Goal: Book appointment/travel/reservation

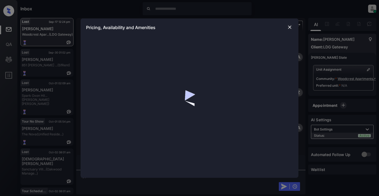
scroll to position [2448, 0]
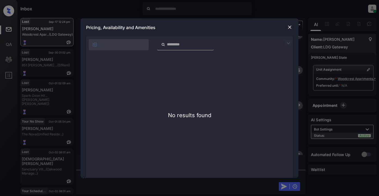
click at [348, 84] on div "**********" at bounding box center [189, 98] width 379 height 196
click at [290, 28] on img at bounding box center [289, 27] width 5 height 5
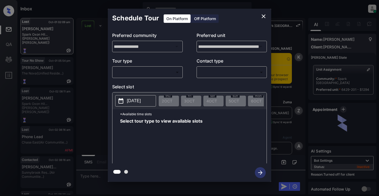
scroll to position [1745, 0]
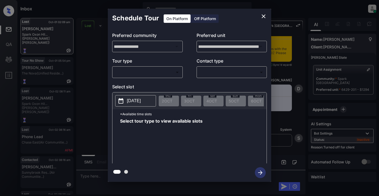
click at [160, 73] on body "Inbox Lyzzelle [PERSON_NAME] Online Set yourself offline Set yourself on break …" at bounding box center [189, 98] width 379 height 196
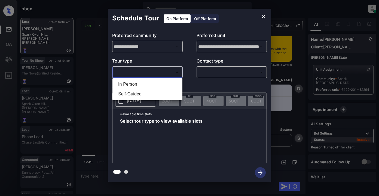
click at [138, 84] on li "In Person" at bounding box center [147, 85] width 67 height 10
type input "********"
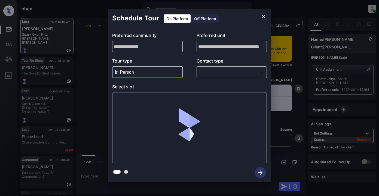
click at [211, 71] on body "Inbox Lyzzelle [PERSON_NAME] Online Set yourself offline Set yourself on break …" at bounding box center [189, 98] width 379 height 196
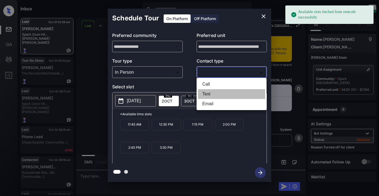
click at [206, 94] on li "Text" at bounding box center [231, 94] width 67 height 10
type input "****"
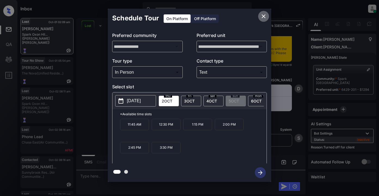
click at [263, 18] on icon "close" at bounding box center [263, 16] width 7 height 7
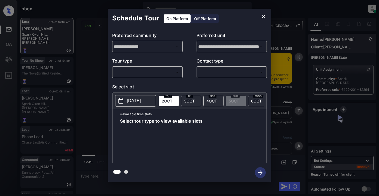
scroll to position [1990, 0]
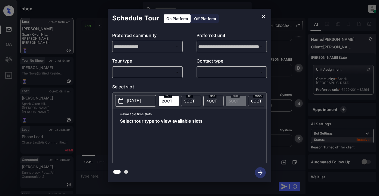
click at [144, 73] on body "Inbox Lyzzelle M. Ceralde Online Set yourself offline Set yourself on break Pro…" at bounding box center [189, 98] width 379 height 196
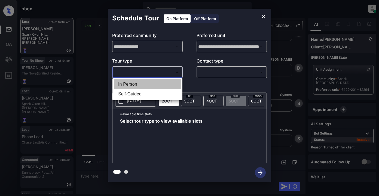
drag, startPoint x: 130, startPoint y: 83, endPoint x: 178, endPoint y: 73, distance: 49.4
click at [132, 83] on li "In Person" at bounding box center [147, 85] width 67 height 10
type input "********"
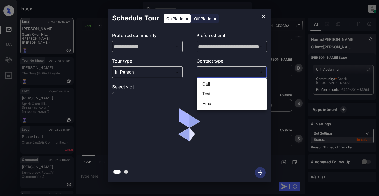
drag, startPoint x: 203, startPoint y: 74, endPoint x: 208, endPoint y: 74, distance: 4.4
click at [208, 74] on body "Inbox Lyzzelle M. Ceralde Online Set yourself offline Set yourself on break Pro…" at bounding box center [189, 98] width 379 height 196
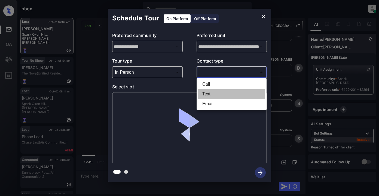
click at [209, 94] on li "Text" at bounding box center [231, 94] width 67 height 10
type input "****"
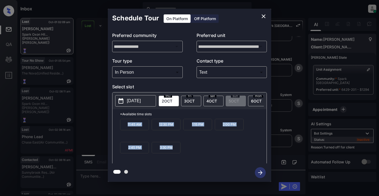
drag, startPoint x: 126, startPoint y: 127, endPoint x: 178, endPoint y: 154, distance: 59.1
click at [178, 154] on div "11:45 AM 12:30 PM 1:15 PM 2:00 PM 2:45 PM 3:30 PM" at bounding box center [193, 141] width 147 height 44
copy div "11:45 AM 12:30 PM 1:15 PM 2:00 PM 2:45 PM 3:30 PM"
click at [263, 16] on icon "close" at bounding box center [263, 16] width 7 height 7
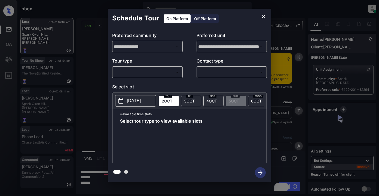
scroll to position [1881, 0]
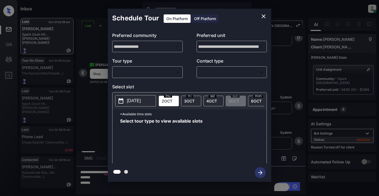
click at [155, 70] on body "Inbox Lyzzelle M. Ceralde Online Set yourself offline Set yourself on break Pro…" at bounding box center [189, 98] width 379 height 196
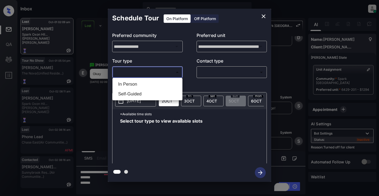
drag, startPoint x: 141, startPoint y: 84, endPoint x: 167, endPoint y: 79, distance: 26.9
click at [143, 84] on li "In Person" at bounding box center [147, 85] width 67 height 10
type input "********"
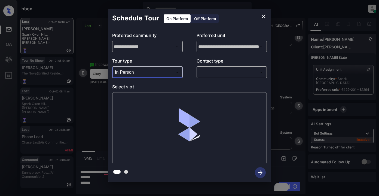
click at [215, 71] on body "Inbox Lyzzelle M. Ceralde Online Set yourself offline Set yourself on break Pro…" at bounding box center [189, 98] width 379 height 196
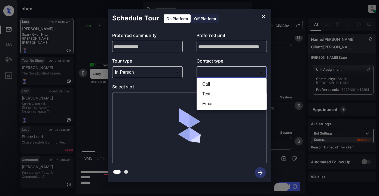
click at [217, 94] on li "Text" at bounding box center [231, 94] width 67 height 10
type input "****"
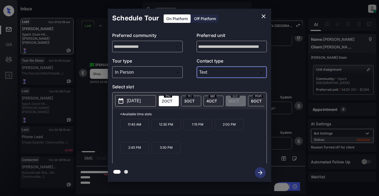
click at [264, 16] on icon "close" at bounding box center [263, 16] width 7 height 7
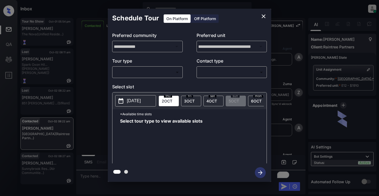
scroll to position [487, 0]
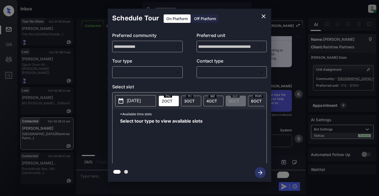
click at [158, 74] on body "Inbox Lyzzelle M. Ceralde Online Set yourself offline Set yourself on break Pro…" at bounding box center [189, 98] width 379 height 196
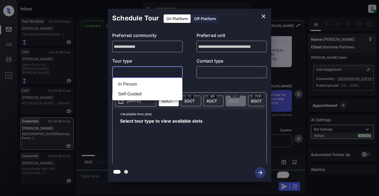
drag, startPoint x: 139, startPoint y: 84, endPoint x: 162, endPoint y: 78, distance: 23.5
click at [141, 84] on li "In Person" at bounding box center [147, 85] width 67 height 10
type input "********"
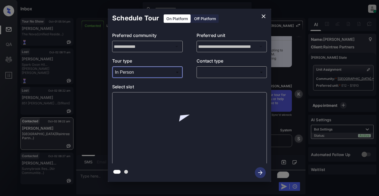
click at [220, 72] on body "Inbox Lyzzelle M. Ceralde Online Set yourself offline Set yourself on break Pro…" at bounding box center [189, 98] width 379 height 196
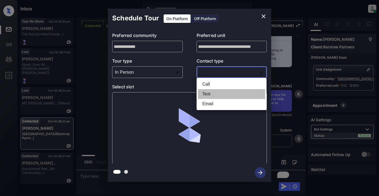
click at [204, 94] on li "Text" at bounding box center [231, 94] width 67 height 10
type input "****"
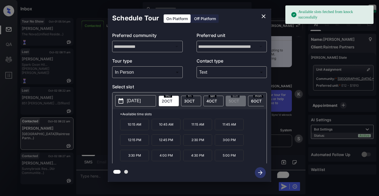
click at [212, 99] on span "4 OCT" at bounding box center [211, 101] width 11 height 5
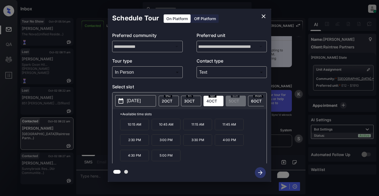
click at [227, 143] on p "4:00 PM" at bounding box center [229, 140] width 29 height 11
click at [261, 171] on icon "button" at bounding box center [260, 173] width 11 height 11
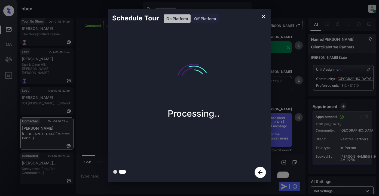
scroll to position [616, 0]
click at [265, 17] on icon "close" at bounding box center [263, 16] width 7 height 7
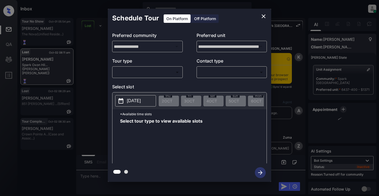
scroll to position [1169, 0]
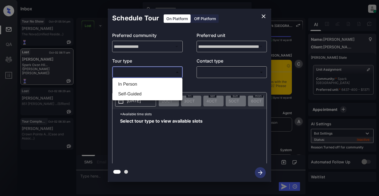
click at [151, 74] on body "Inbox Lyzzelle [PERSON_NAME] Online Set yourself offline Set yourself on break …" at bounding box center [189, 98] width 379 height 196
drag, startPoint x: 135, startPoint y: 84, endPoint x: 156, endPoint y: 79, distance: 21.8
click at [135, 84] on li "In Person" at bounding box center [147, 85] width 67 height 10
type input "********"
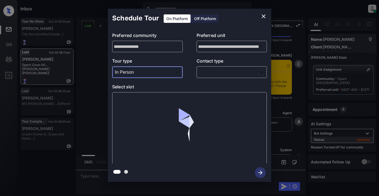
click at [205, 71] on body "Inbox Lyzzelle [PERSON_NAME] Online Set yourself offline Set yourself on break …" at bounding box center [189, 98] width 379 height 196
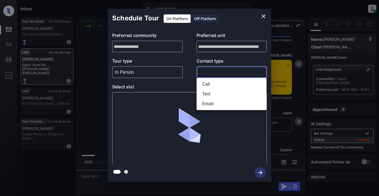
drag, startPoint x: 209, startPoint y: 93, endPoint x: 212, endPoint y: 93, distance: 3.0
click at [210, 93] on li "Text" at bounding box center [231, 94] width 67 height 10
type input "****"
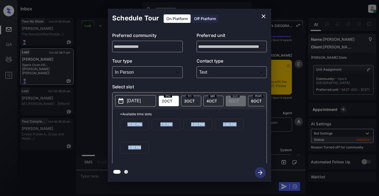
drag, startPoint x: 125, startPoint y: 128, endPoint x: 153, endPoint y: 154, distance: 37.8
click at [153, 154] on div "12:30 PM 1:15 PM 2:00 PM 2:45 PM 3:30 PM" at bounding box center [193, 141] width 147 height 44
copy div "12:30 PM 1:15 PM 2:00 PM 2:45 PM 3:30 PM"
click at [262, 17] on icon "close" at bounding box center [263, 16] width 7 height 7
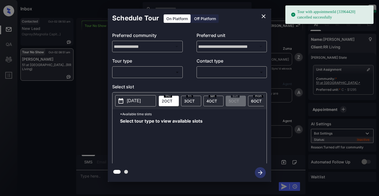
scroll to position [4974, 0]
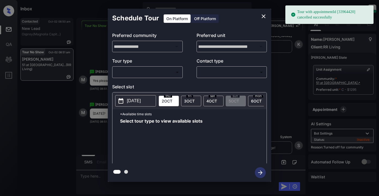
click at [147, 73] on body "Tour with appointmentId [33964420] cancelled successfully Inbox Lyzzelle [PERSO…" at bounding box center [189, 98] width 379 height 196
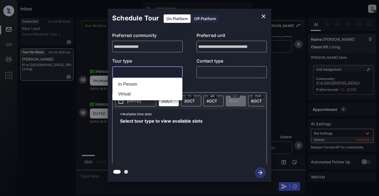
click at [131, 82] on li "In Person" at bounding box center [147, 85] width 67 height 10
type input "********"
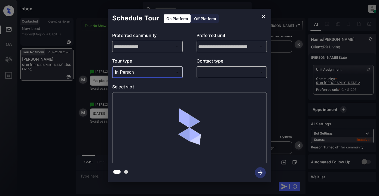
click at [232, 75] on body "Inbox Lyzzelle M. Ceralde Online Set yourself offline Set yourself on break Pro…" at bounding box center [189, 98] width 379 height 196
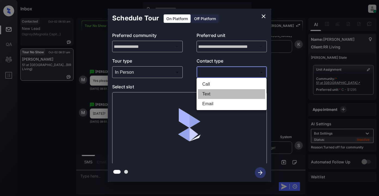
drag, startPoint x: 211, startPoint y: 93, endPoint x: 215, endPoint y: 92, distance: 3.9
click at [211, 93] on li "Text" at bounding box center [231, 94] width 67 height 10
type input "****"
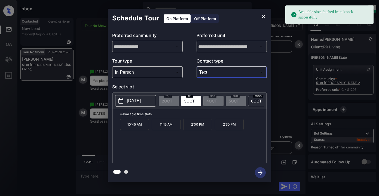
click at [138, 99] on p "[DATE]" at bounding box center [134, 101] width 14 height 7
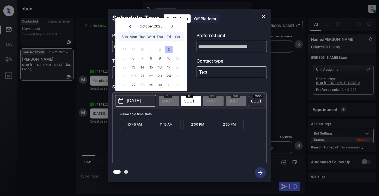
click at [170, 49] on div "3" at bounding box center [168, 49] width 7 height 7
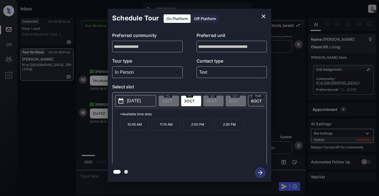
click at [140, 102] on p "[DATE]" at bounding box center [134, 101] width 14 height 7
drag, startPoint x: 118, startPoint y: 128, endPoint x: 238, endPoint y: 128, distance: 119.8
click at [238, 128] on div "*Available time slots 10:45 AM 11:15 AM 2:00 PM 2:30 PM" at bounding box center [189, 137] width 154 height 56
copy div "10:45 AM 11:15 AM 2:00 PM 2:30 PM"
click at [263, 18] on icon "close" at bounding box center [263, 16] width 7 height 7
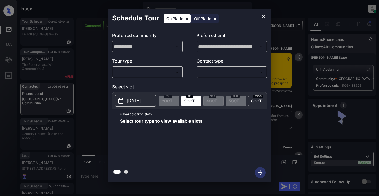
scroll to position [1868, 0]
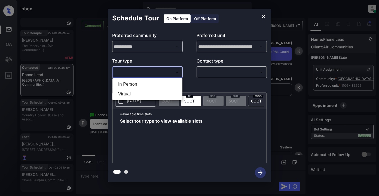
click at [162, 75] on body "Inbox Lyzzelle [PERSON_NAME] Online Set yourself offline Set yourself on break …" at bounding box center [189, 98] width 379 height 196
drag, startPoint x: 131, startPoint y: 84, endPoint x: 187, endPoint y: 77, distance: 56.5
click at [133, 84] on li "In Person" at bounding box center [147, 85] width 67 height 10
type input "********"
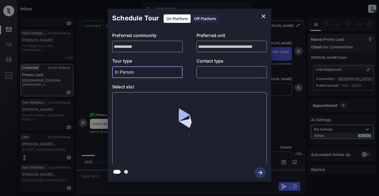
click at [208, 73] on body "Inbox Lyzzelle [PERSON_NAME] Online Set yourself offline Set yourself on break …" at bounding box center [189, 98] width 379 height 196
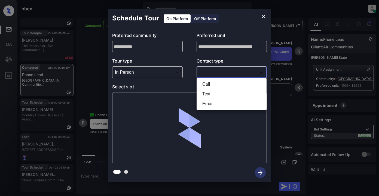
click at [207, 94] on li "Text" at bounding box center [231, 94] width 67 height 10
type input "****"
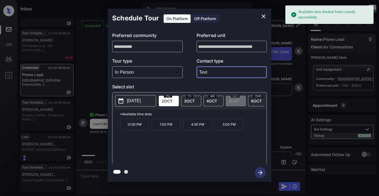
drag, startPoint x: 135, startPoint y: 101, endPoint x: 139, endPoint y: 101, distance: 4.4
click at [135, 101] on p "[DATE]" at bounding box center [134, 101] width 14 height 7
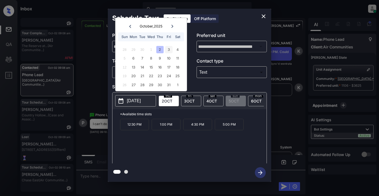
click at [168, 51] on div "3" at bounding box center [168, 49] width 7 height 7
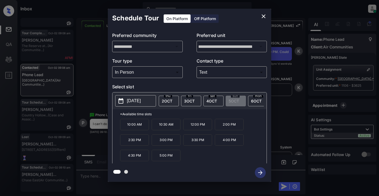
click at [215, 99] on span "[DATE]" at bounding box center [211, 101] width 11 height 5
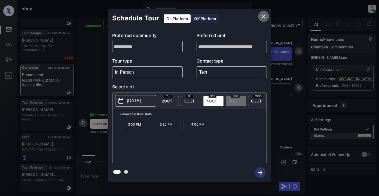
click at [263, 16] on icon "close" at bounding box center [263, 16] width 7 height 7
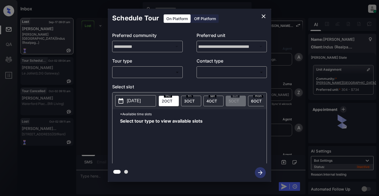
scroll to position [2544, 0]
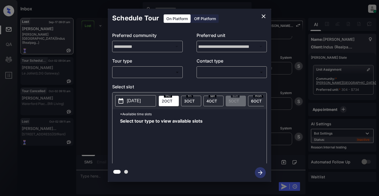
click at [170, 75] on body "Inbox Lyzzelle M. Ceralde Online Set yourself offline Set yourself on break Pro…" at bounding box center [189, 98] width 379 height 196
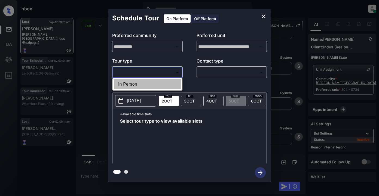
drag, startPoint x: 130, startPoint y: 85, endPoint x: 137, endPoint y: 83, distance: 7.6
click at [137, 83] on li "In Person" at bounding box center [147, 85] width 67 height 10
type input "********"
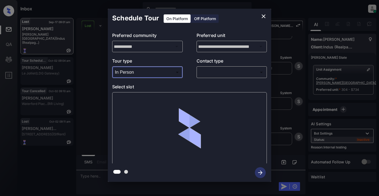
click at [218, 73] on body "Inbox Lyzzelle M. Ceralde Online Set yourself offline Set yourself on break Pro…" at bounding box center [189, 98] width 379 height 196
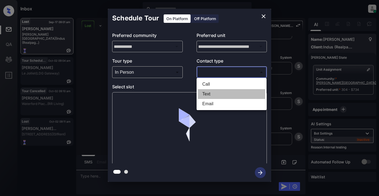
drag, startPoint x: 210, startPoint y: 92, endPoint x: 215, endPoint y: 91, distance: 5.4
click at [211, 92] on li "Text" at bounding box center [231, 94] width 67 height 10
type input "****"
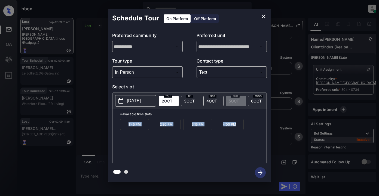
drag, startPoint x: 127, startPoint y: 128, endPoint x: 234, endPoint y: 131, distance: 106.5
click at [246, 135] on div "1:45 PM 2:30 PM 3:15 PM 4:00 PM" at bounding box center [193, 141] width 147 height 44
copy div "1:45 PM 2:30 PM 3:15 PM 4:00 PM"
click at [263, 18] on icon "close" at bounding box center [263, 16] width 7 height 7
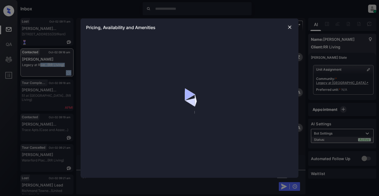
scroll to position [371, 0]
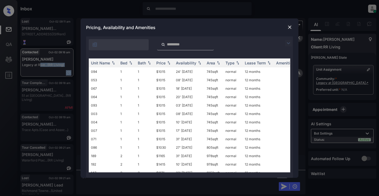
click at [286, 42] on img at bounding box center [288, 43] width 7 height 7
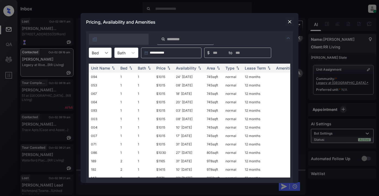
click at [104, 52] on icon at bounding box center [106, 52] width 5 height 5
click at [102, 69] on div "1" at bounding box center [100, 66] width 23 height 10
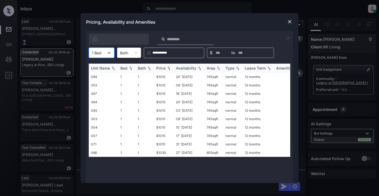
click at [164, 69] on div "Price" at bounding box center [160, 68] width 9 height 5
click at [163, 78] on td "$1015" at bounding box center [164, 77] width 20 height 8
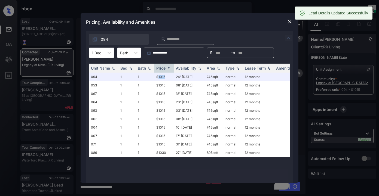
click at [290, 23] on img at bounding box center [289, 21] width 5 height 5
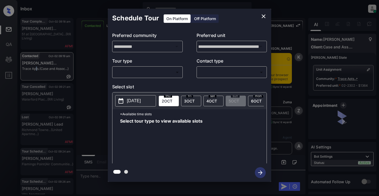
scroll to position [877, 0]
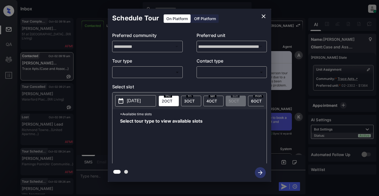
drag, startPoint x: 149, startPoint y: 77, endPoint x: 154, endPoint y: 75, distance: 5.0
click at [150, 77] on div "​ ​" at bounding box center [147, 72] width 71 height 12
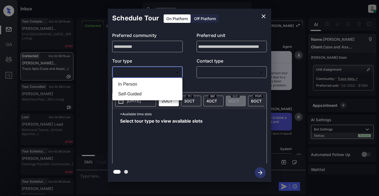
click at [152, 71] on body "Inbox Lyzzelle M. Ceralde Online Set yourself offline Set yourself on break Pro…" at bounding box center [189, 98] width 379 height 196
click at [134, 83] on li "In Person" at bounding box center [147, 85] width 67 height 10
type input "********"
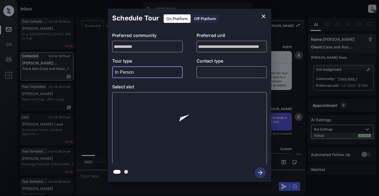
click at [217, 75] on body "Inbox Lyzzelle M. Ceralde Online Set yourself offline Set yourself on break Pro…" at bounding box center [189, 98] width 379 height 196
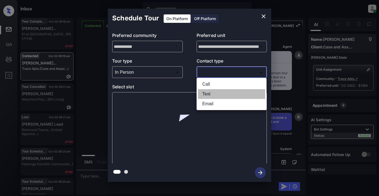
click at [208, 95] on li "Text" at bounding box center [231, 94] width 67 height 10
type input "****"
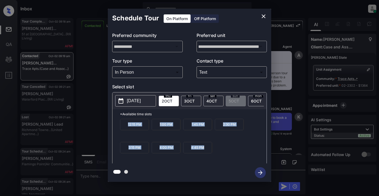
drag, startPoint x: 120, startPoint y: 127, endPoint x: 199, endPoint y: 152, distance: 82.5
click at [217, 161] on div "*Available time slots 12:15 PM 1:00 PM 1:45 PM 2:30 PM 3:15 PM 4:00 PM 4:45 PM" at bounding box center [189, 137] width 154 height 56
copy div "12:15 PM 1:00 PM 1:45 PM 2:30 PM 3:15 PM 4:00 PM 4:45 PM"
click at [263, 17] on icon "close" at bounding box center [264, 16] width 4 height 4
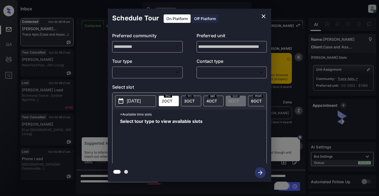
scroll to position [905, 0]
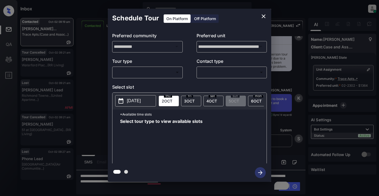
click at [156, 70] on body "Inbox Lyzzelle [PERSON_NAME] Online Set yourself offline Set yourself on break …" at bounding box center [189, 98] width 379 height 196
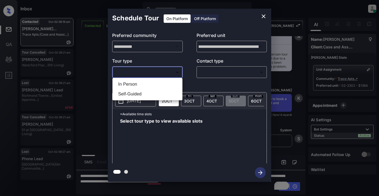
click at [265, 16] on div at bounding box center [189, 98] width 379 height 196
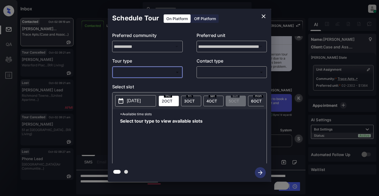
click at [265, 15] on icon "close" at bounding box center [264, 16] width 4 height 4
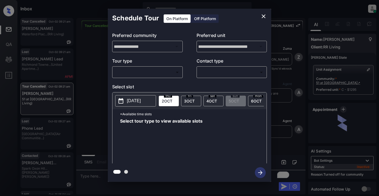
scroll to position [0, 2]
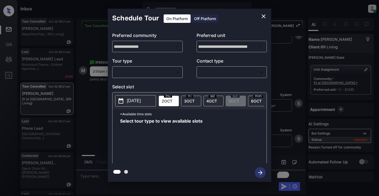
click at [148, 74] on body "Inbox Lyzzelle M. Ceralde Online Set yourself offline Set yourself on break Pro…" at bounding box center [189, 98] width 379 height 196
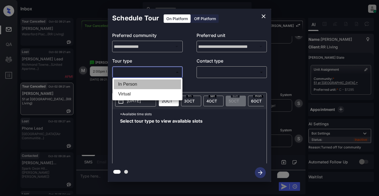
drag, startPoint x: 127, startPoint y: 84, endPoint x: 191, endPoint y: 80, distance: 63.3
click at [128, 84] on li "In Person" at bounding box center [147, 85] width 67 height 10
type input "********"
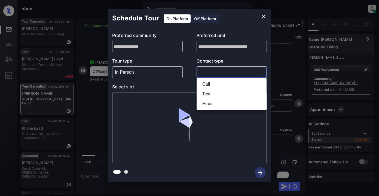
drag, startPoint x: 218, startPoint y: 76, endPoint x: 230, endPoint y: 73, distance: 12.8
click at [220, 75] on body "Inbox Lyzzelle M. Ceralde Online Set yourself offline Set yourself on break Pro…" at bounding box center [189, 98] width 379 height 196
click at [206, 94] on li "Text" at bounding box center [231, 94] width 67 height 10
type input "****"
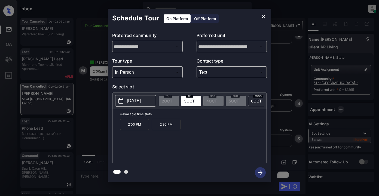
drag, startPoint x: 133, startPoint y: 128, endPoint x: 153, endPoint y: 126, distance: 20.5
click at [134, 128] on p "2:00 PM" at bounding box center [134, 124] width 29 height 11
click at [262, 175] on icon "button" at bounding box center [260, 173] width 11 height 11
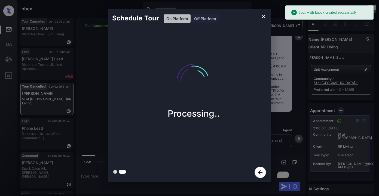
scroll to position [5643, 0]
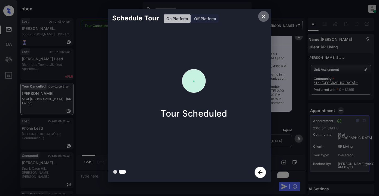
click at [263, 18] on icon "close" at bounding box center [263, 16] width 7 height 7
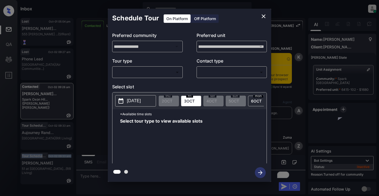
scroll to position [0, 2]
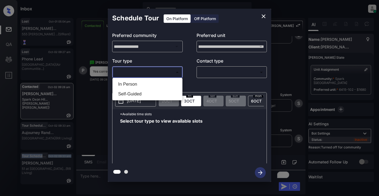
click at [154, 72] on body "Inbox Lyzzelle M. Ceralde Online Set yourself offline Set yourself on break Pro…" at bounding box center [189, 98] width 379 height 196
click at [135, 83] on li "In Person" at bounding box center [147, 85] width 67 height 10
type input "********"
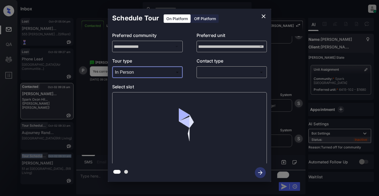
click at [210, 72] on body "Inbox Lyzzelle [PERSON_NAME] Online Set yourself offline Set yourself on break …" at bounding box center [189, 98] width 379 height 196
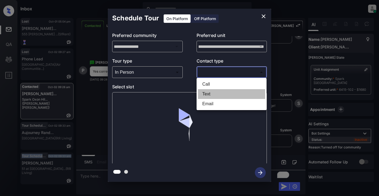
click at [214, 93] on li "Text" at bounding box center [231, 94] width 67 height 10
type input "****"
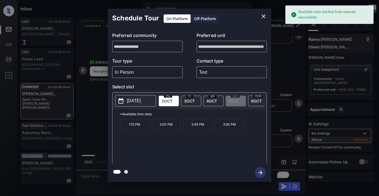
click at [131, 104] on p "[DATE]" at bounding box center [134, 101] width 14 height 7
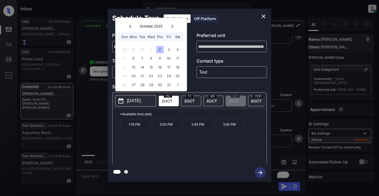
click at [190, 101] on span "3 OCT" at bounding box center [189, 101] width 11 height 5
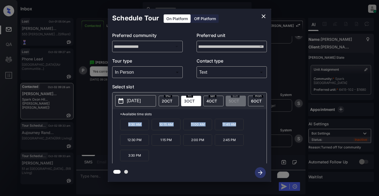
drag, startPoint x: 126, startPoint y: 129, endPoint x: 236, endPoint y: 129, distance: 110.0
click at [237, 129] on div "9:30 AM 10:15 AM 11:00 AM 11:45 AM 12:30 PM 1:15 PM 2:00 PM 2:45 PM 3:30 PM" at bounding box center [193, 141] width 147 height 44
drag, startPoint x: 230, startPoint y: 129, endPoint x: 262, endPoint y: 15, distance: 118.2
click at [262, 15] on icon "close" at bounding box center [264, 16] width 4 height 4
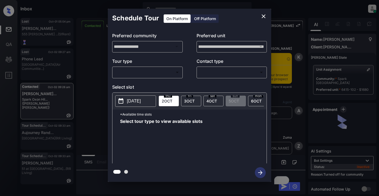
scroll to position [0, 2]
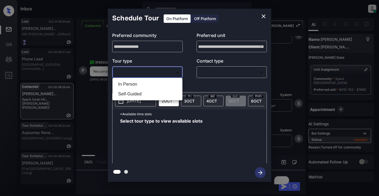
click at [135, 71] on body "Inbox Lyzzelle [PERSON_NAME] Online Set yourself offline Set yourself on break …" at bounding box center [189, 98] width 379 height 196
drag, startPoint x: 131, startPoint y: 88, endPoint x: 132, endPoint y: 84, distance: 3.5
click at [131, 87] on li "In Person" at bounding box center [147, 85] width 67 height 10
type input "********"
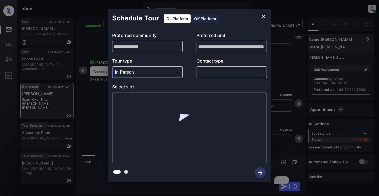
click at [214, 73] on body "Inbox Lyzzelle [PERSON_NAME] Online Set yourself offline Set yourself on break …" at bounding box center [189, 98] width 379 height 196
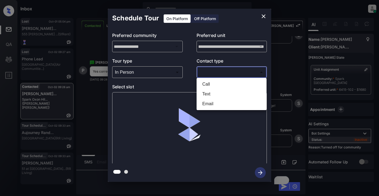
click at [218, 95] on li "Text" at bounding box center [231, 94] width 67 height 10
type input "****"
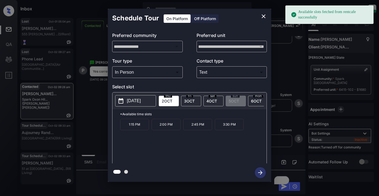
click at [131, 103] on p "[DATE]" at bounding box center [134, 101] width 14 height 7
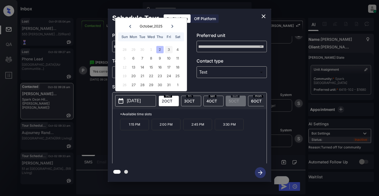
click at [170, 52] on div "3" at bounding box center [168, 49] width 7 height 7
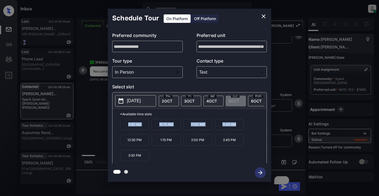
drag, startPoint x: 126, startPoint y: 127, endPoint x: 240, endPoint y: 128, distance: 113.9
click at [240, 128] on div "9:30 AM 10:15 AM 11:00 AM 11:45 AM 12:30 PM 1:15 PM 2:00 PM 2:45 PM 3:30 PM" at bounding box center [193, 141] width 147 height 44
copy div "9:30 AM 10:15 AM 11:00 AM 11:45 AM"
click at [86, 176] on div "**********" at bounding box center [189, 95] width 379 height 191
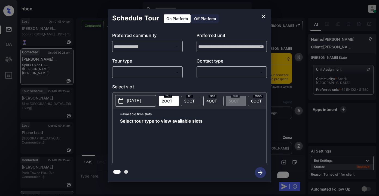
scroll to position [0, 2]
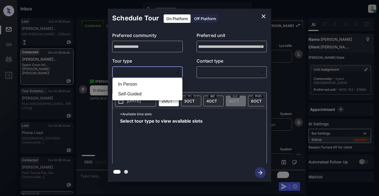
click at [152, 71] on body "Inbox Lyzzelle [PERSON_NAME] Online Set yourself offline Set yourself on break …" at bounding box center [189, 98] width 379 height 196
drag, startPoint x: 129, startPoint y: 83, endPoint x: 88, endPoint y: 58, distance: 48.2
click at [88, 59] on div "In Person Self-Guided" at bounding box center [189, 98] width 379 height 196
click at [88, 58] on div at bounding box center [189, 98] width 379 height 196
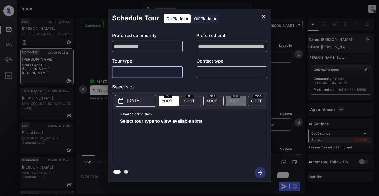
click at [261, 14] on icon "close" at bounding box center [263, 16] width 7 height 7
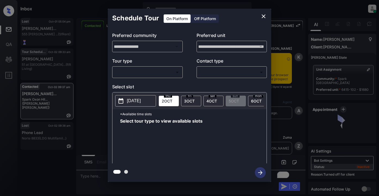
scroll to position [0, 2]
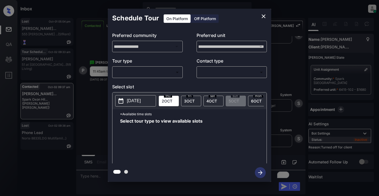
click at [144, 73] on body "Inbox Lyzzelle [PERSON_NAME] Online Set yourself offline Set yourself on break …" at bounding box center [189, 98] width 379 height 196
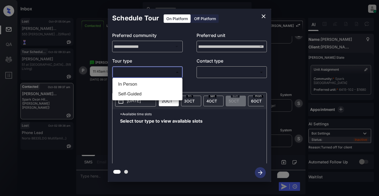
drag, startPoint x: 130, startPoint y: 83, endPoint x: 196, endPoint y: 73, distance: 66.2
click at [132, 83] on li "In Person" at bounding box center [147, 85] width 67 height 10
type input "********"
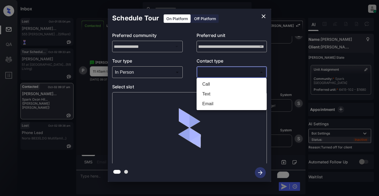
click at [205, 70] on body "Inbox Lyzzelle [PERSON_NAME] Online Set yourself offline Set yourself on break …" at bounding box center [189, 98] width 379 height 196
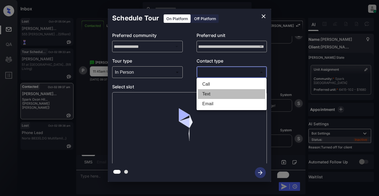
click at [203, 93] on li "Text" at bounding box center [231, 94] width 67 height 10
type input "****"
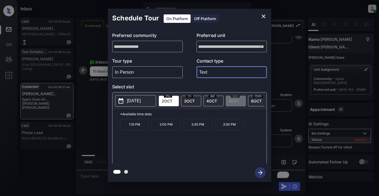
click at [188, 100] on span "[DATE]" at bounding box center [189, 101] width 11 height 5
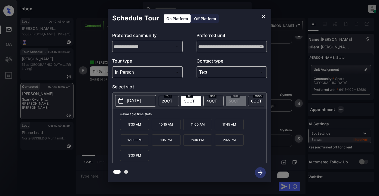
click at [230, 127] on p "11:45 AM" at bounding box center [229, 124] width 29 height 11
click at [260, 175] on icon "button" at bounding box center [260, 173] width 4 height 4
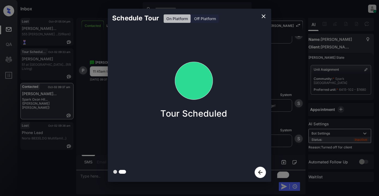
click at [265, 15] on icon "close" at bounding box center [264, 16] width 4 height 4
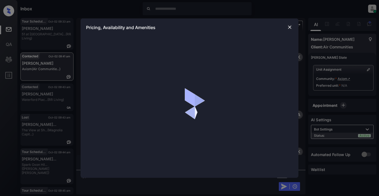
scroll to position [0, 2]
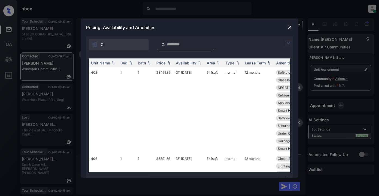
click at [291, 25] on img at bounding box center [289, 27] width 5 height 5
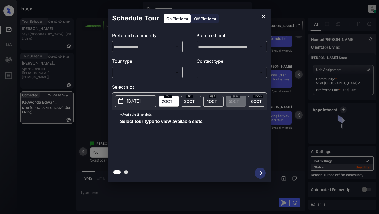
scroll to position [0, 2]
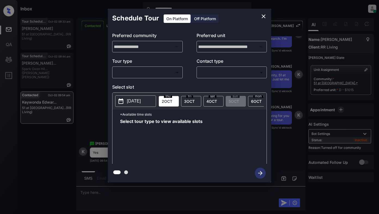
click at [159, 70] on body "**********" at bounding box center [189, 107] width 379 height 214
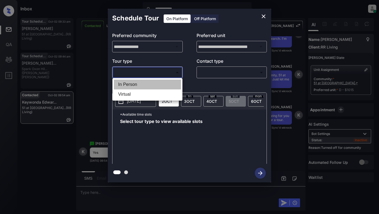
drag, startPoint x: 137, startPoint y: 82, endPoint x: 173, endPoint y: 83, distance: 36.0
click at [138, 83] on li "In Person" at bounding box center [147, 85] width 67 height 10
type input "********"
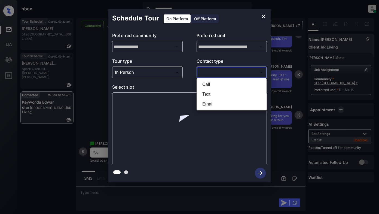
drag, startPoint x: 211, startPoint y: 74, endPoint x: 223, endPoint y: 76, distance: 11.9
click at [212, 74] on body "**********" at bounding box center [189, 107] width 379 height 214
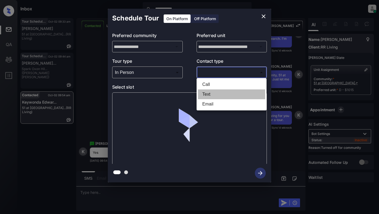
drag, startPoint x: 212, startPoint y: 93, endPoint x: 203, endPoint y: 89, distance: 9.0
click at [212, 93] on li "Text" at bounding box center [231, 94] width 67 height 10
type input "****"
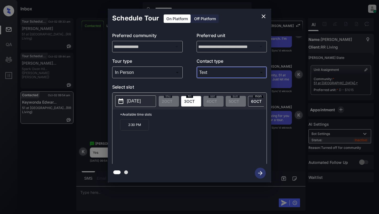
click at [190, 102] on span "3 OCT" at bounding box center [189, 101] width 11 height 5
drag, startPoint x: 237, startPoint y: 99, endPoint x: 241, endPoint y: 104, distance: 6.5
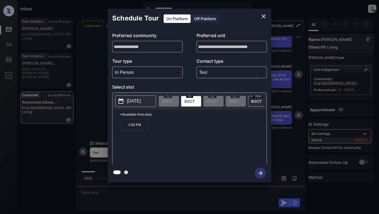
drag, startPoint x: 137, startPoint y: 102, endPoint x: 143, endPoint y: 103, distance: 5.7
click at [138, 102] on p "2025-10-03" at bounding box center [134, 101] width 14 height 7
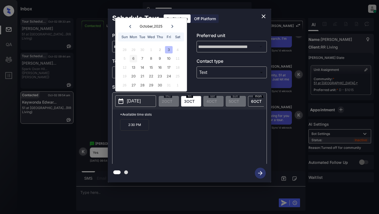
click at [135, 59] on div "6" at bounding box center [133, 58] width 7 height 7
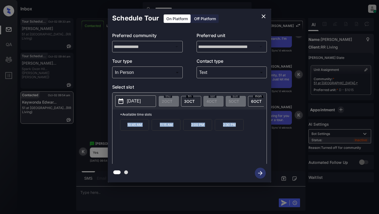
drag, startPoint x: 125, startPoint y: 129, endPoint x: 234, endPoint y: 130, distance: 109.2
click at [241, 130] on div "10:45 AM 11:15 AM 2:00 PM 2:30 PM" at bounding box center [193, 141] width 147 height 44
copy div "10:45 AM 11:15 AM 2:00 PM 2:30 PM"
click at [138, 100] on p "2025-10-06" at bounding box center [134, 101] width 14 height 7
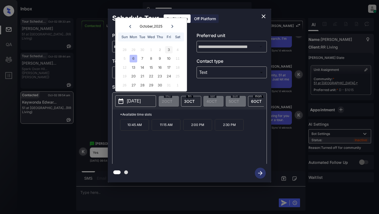
click at [167, 49] on div "3" at bounding box center [168, 49] width 7 height 7
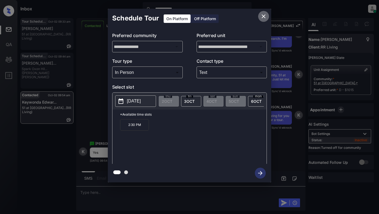
click at [263, 19] on icon "close" at bounding box center [263, 16] width 7 height 7
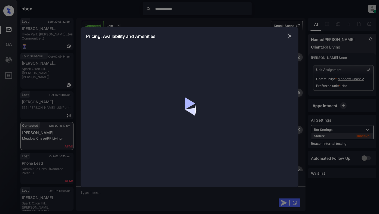
scroll to position [0, 2]
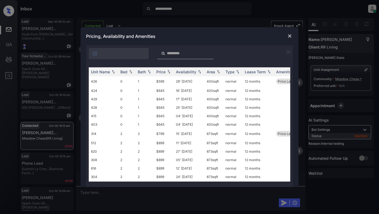
click at [288, 51] on img at bounding box center [288, 52] width 7 height 7
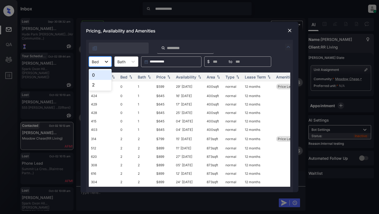
click at [108, 63] on icon at bounding box center [106, 61] width 5 height 5
click at [101, 75] on div "0" at bounding box center [100, 75] width 23 height 10
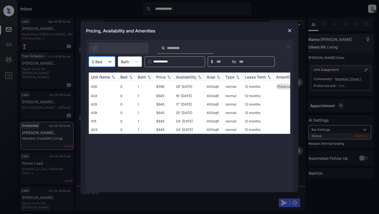
click at [160, 75] on div "Price" at bounding box center [160, 77] width 9 height 5
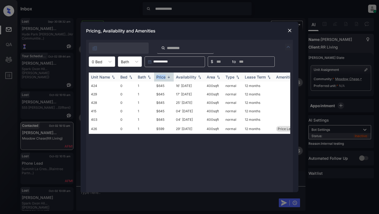
click at [160, 75] on div "Price" at bounding box center [160, 77] width 9 height 5
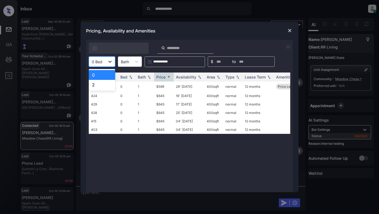
click at [111, 63] on icon at bounding box center [109, 61] width 5 height 5
click at [98, 86] on div "2" at bounding box center [102, 85] width 26 height 10
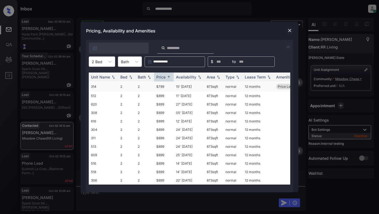
click at [159, 86] on td "$799" at bounding box center [164, 86] width 20 height 10
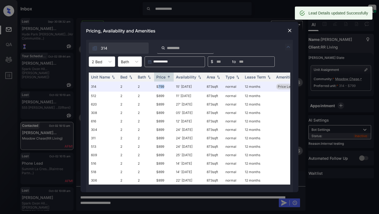
click at [290, 31] on img at bounding box center [289, 30] width 5 height 5
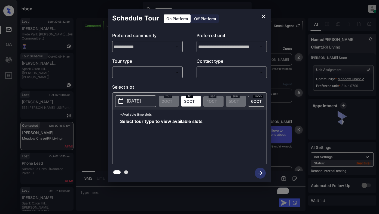
scroll to position [0, 2]
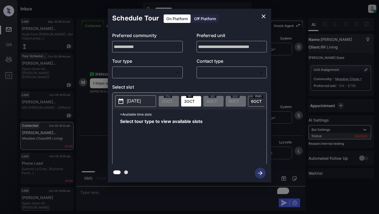
click at [162, 72] on body "**********" at bounding box center [189, 107] width 379 height 214
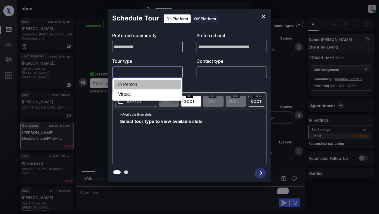
drag, startPoint x: 136, startPoint y: 83, endPoint x: 190, endPoint y: 77, distance: 54.0
click at [140, 83] on li "In Person" at bounding box center [147, 85] width 67 height 10
type input "********"
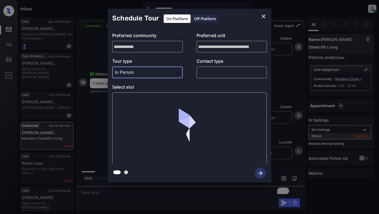
click at [213, 72] on body "**********" at bounding box center [189, 107] width 379 height 214
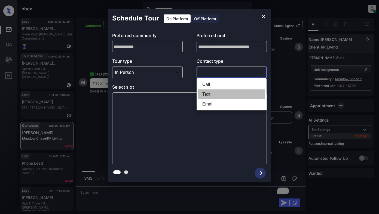
click at [211, 93] on li "Text" at bounding box center [231, 94] width 67 height 10
type input "****"
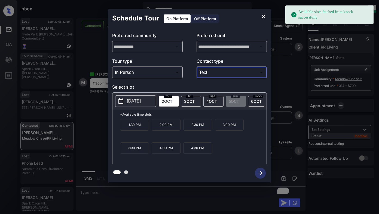
click at [138, 130] on p "1:30 PM" at bounding box center [134, 124] width 29 height 11
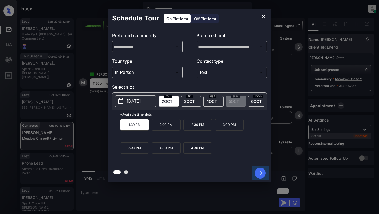
click at [260, 171] on icon "button" at bounding box center [260, 173] width 11 height 11
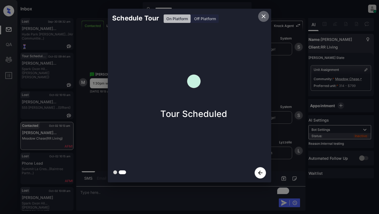
click at [264, 18] on icon "close" at bounding box center [263, 16] width 7 height 7
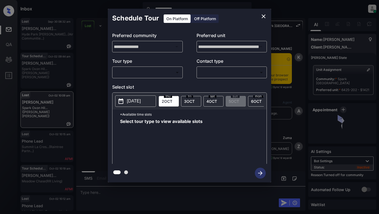
scroll to position [0, 2]
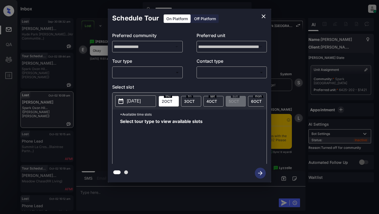
click at [130, 76] on body "**********" at bounding box center [189, 107] width 379 height 214
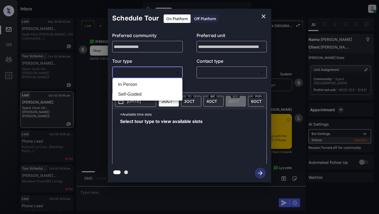
click at [124, 86] on li "In Person" at bounding box center [147, 85] width 67 height 10
type input "********"
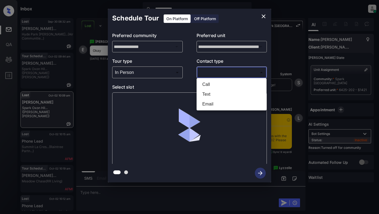
drag, startPoint x: 209, startPoint y: 75, endPoint x: 219, endPoint y: 79, distance: 9.8
click at [210, 75] on body "**********" at bounding box center [189, 107] width 379 height 214
click at [207, 96] on li "Text" at bounding box center [231, 94] width 67 height 10
type input "****"
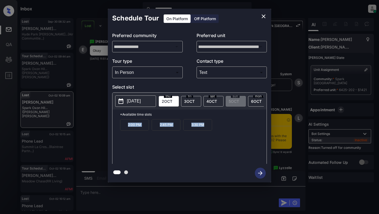
drag, startPoint x: 125, startPoint y: 129, endPoint x: 215, endPoint y: 133, distance: 89.7
click at [215, 133] on div "2:00 PM 2:45 PM 3:30 PM" at bounding box center [193, 141] width 147 height 44
copy div "2:00 PM 2:45 PM 3:30 PM"
click at [265, 20] on button "close" at bounding box center [263, 16] width 11 height 11
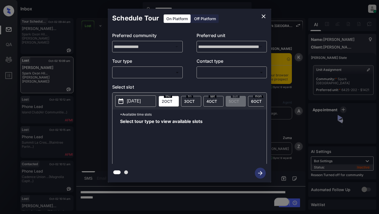
scroll to position [0, 2]
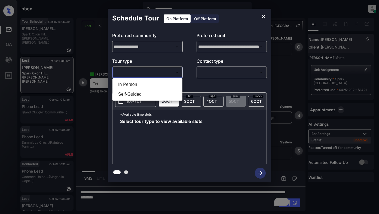
click at [139, 73] on body "**********" at bounding box center [189, 107] width 379 height 214
click at [133, 82] on li "In Person" at bounding box center [147, 85] width 67 height 10
type input "********"
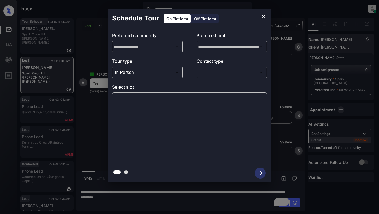
drag, startPoint x: 232, startPoint y: 63, endPoint x: 231, endPoint y: 70, distance: 6.7
click at [232, 68] on div "Contact type ​ ​" at bounding box center [232, 68] width 71 height 20
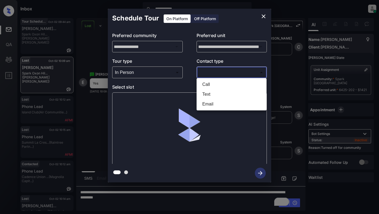
drag, startPoint x: 230, startPoint y: 70, endPoint x: 232, endPoint y: 75, distance: 5.1
click at [230, 70] on body "**********" at bounding box center [189, 107] width 379 height 214
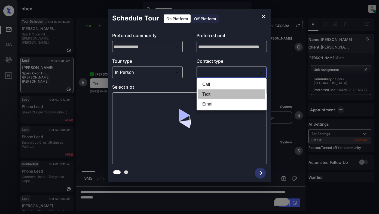
click at [203, 94] on li "Text" at bounding box center [231, 94] width 67 height 10
type input "****"
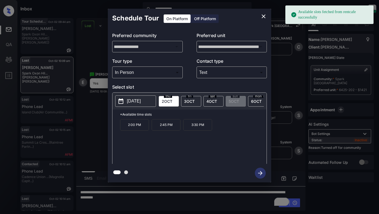
click at [137, 100] on p "[DATE]" at bounding box center [134, 101] width 14 height 7
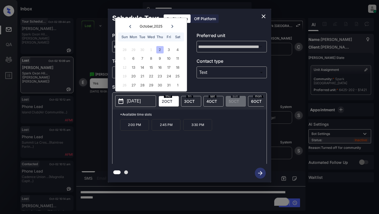
click at [190, 102] on span "3 OCT" at bounding box center [189, 101] width 11 height 5
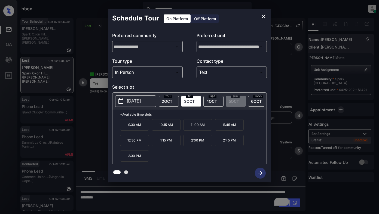
click at [136, 104] on p "2025-10-03" at bounding box center [134, 101] width 14 height 7
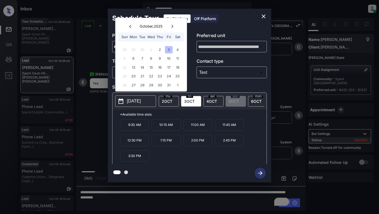
click at [168, 49] on div "3" at bounding box center [168, 49] width 7 height 7
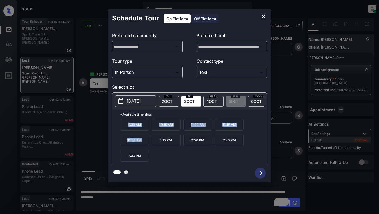
drag, startPoint x: 125, startPoint y: 128, endPoint x: 142, endPoint y: 145, distance: 23.7
click at [142, 145] on div "9:30 AM 10:15 AM 11:00 AM 11:45 AM 12:30 PM 1:15 PM 2:00 PM 2:45 PM 3:30 PM" at bounding box center [193, 141] width 147 height 44
copy div "9:30 AM 10:15 AM 11:00 AM 11:45 AM 12:30 PM"
click at [265, 17] on icon "close" at bounding box center [263, 16] width 7 height 7
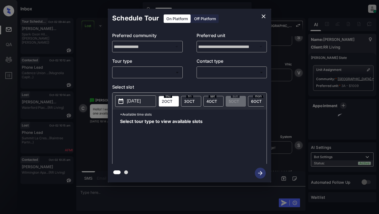
scroll to position [0, 2]
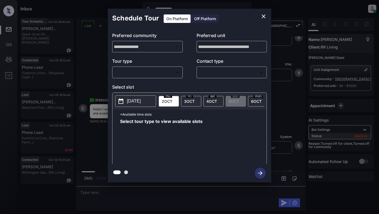
click at [135, 72] on body "**********" at bounding box center [189, 107] width 379 height 214
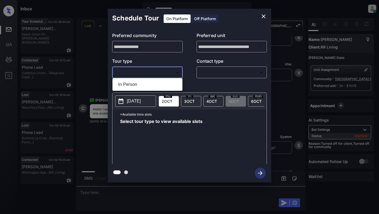
drag, startPoint x: 130, startPoint y: 84, endPoint x: 139, endPoint y: 84, distance: 9.5
click at [132, 84] on li "In Person" at bounding box center [147, 85] width 67 height 10
type input "********"
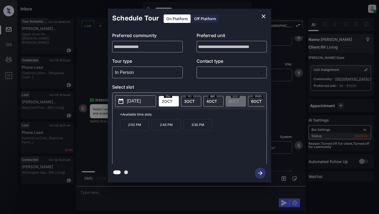
drag, startPoint x: 217, startPoint y: 77, endPoint x: 232, endPoint y: 75, distance: 15.1
click at [219, 77] on div "​ ​" at bounding box center [232, 72] width 71 height 12
click at [224, 72] on body "**********" at bounding box center [189, 107] width 379 height 214
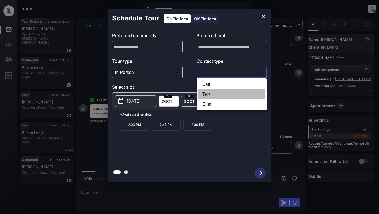
click at [203, 94] on li "Text" at bounding box center [231, 94] width 67 height 10
type input "****"
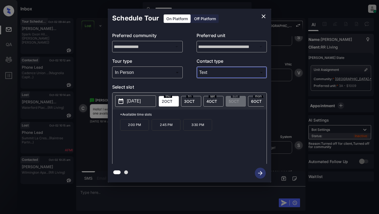
click at [194, 102] on span "3 OCT" at bounding box center [189, 101] width 11 height 5
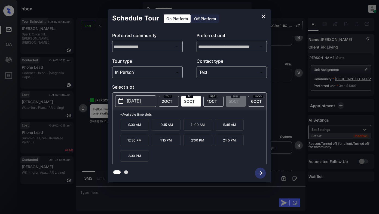
click at [141, 101] on p "2025-10-03" at bounding box center [134, 101] width 14 height 7
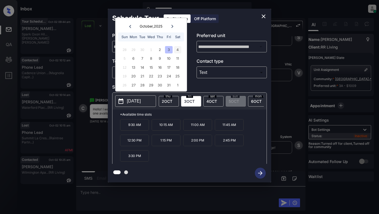
click at [178, 50] on div "4" at bounding box center [177, 49] width 7 height 7
click at [168, 51] on div "3" at bounding box center [168, 49] width 7 height 7
click at [177, 48] on div "4" at bounding box center [177, 49] width 7 height 7
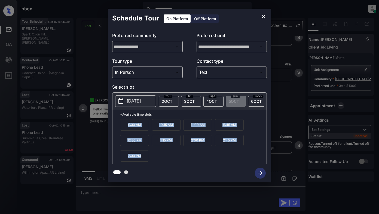
drag, startPoint x: 127, startPoint y: 127, endPoint x: 151, endPoint y: 160, distance: 40.3
click at [151, 160] on div "9:30 AM 10:15 AM 11:00 AM 11:45 AM 12:30 PM 1:15 PM 2:00 PM 2:45 PM 3:30 PM" at bounding box center [193, 141] width 147 height 44
copy div "9:30 AM 10:15 AM 11:00 AM 11:45 AM 12:30 PM 1:15 PM 2:00 PM 2:45 PM 3:30 PM"
click at [264, 17] on icon "close" at bounding box center [263, 16] width 7 height 7
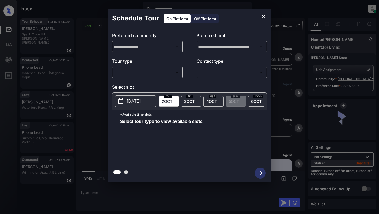
scroll to position [0, 2]
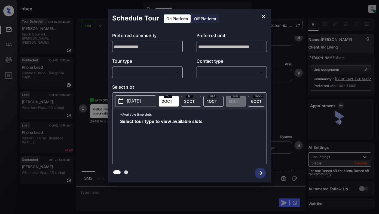
click at [162, 74] on body "**********" at bounding box center [189, 107] width 379 height 214
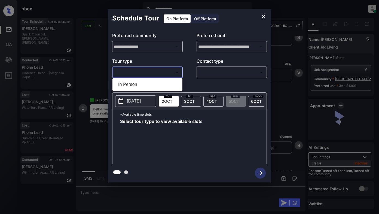
click at [135, 84] on li "In Person" at bounding box center [147, 85] width 67 height 10
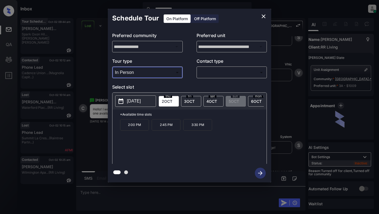
type input "********"
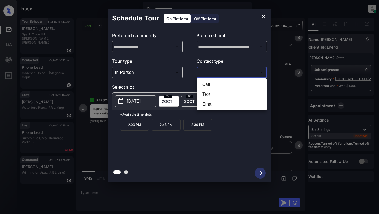
click at [211, 75] on body "**********" at bounding box center [189, 107] width 379 height 214
click at [210, 95] on li "Text" at bounding box center [231, 94] width 67 height 10
type input "****"
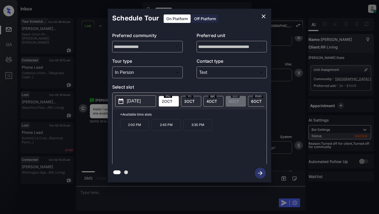
click at [196, 102] on div "[DATE]" at bounding box center [191, 101] width 20 height 11
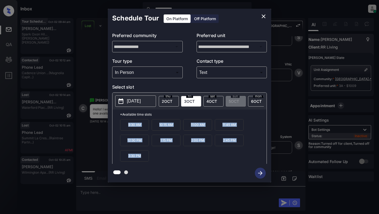
drag, startPoint x: 125, startPoint y: 128, endPoint x: 139, endPoint y: 154, distance: 29.9
click at [154, 165] on div "**********" at bounding box center [189, 96] width 163 height 174
copy div "9:30 AM 10:15 AM 11:00 AM 11:45 AM 12:30 PM 1:15 PM 2:00 PM 2:45 PM 3:30 PM"
click at [261, 16] on icon "close" at bounding box center [263, 16] width 7 height 7
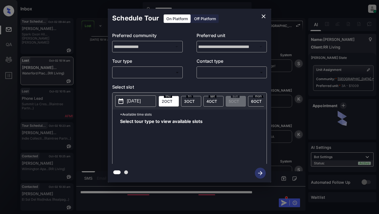
scroll to position [0, 2]
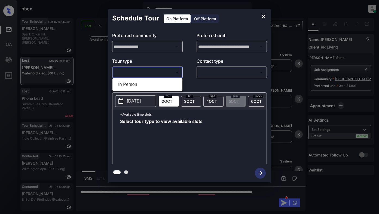
drag, startPoint x: 145, startPoint y: 74, endPoint x: 142, endPoint y: 77, distance: 5.0
click at [145, 74] on body "**********" at bounding box center [189, 107] width 379 height 214
drag, startPoint x: 129, startPoint y: 84, endPoint x: 169, endPoint y: 77, distance: 40.6
click at [132, 84] on li "In Person" at bounding box center [147, 85] width 67 height 10
type input "********"
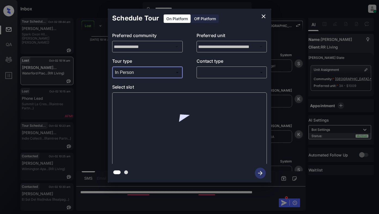
click at [211, 69] on body "**********" at bounding box center [189, 107] width 379 height 214
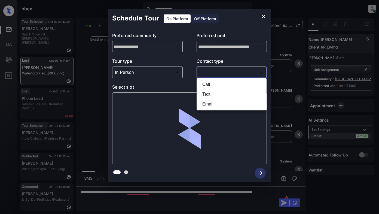
click at [208, 94] on li "Text" at bounding box center [231, 94] width 67 height 10
type input "****"
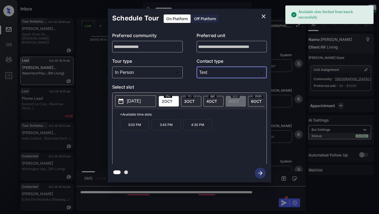
click at [131, 103] on p "[DATE]" at bounding box center [134, 101] width 14 height 7
click at [209, 101] on span "[DATE]" at bounding box center [211, 101] width 11 height 5
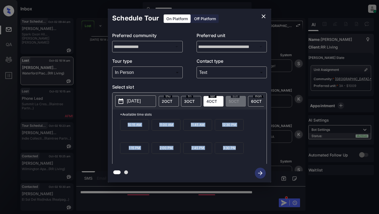
drag, startPoint x: 125, startPoint y: 127, endPoint x: 236, endPoint y: 153, distance: 114.0
click at [247, 161] on div "10:15 AM 11:00 AM 11:45 AM 12:30 PM 1:15 PM 2:00 PM 2:45 PM 3:30 PM" at bounding box center [193, 141] width 147 height 44
copy div "10:15 AM 11:00 AM 11:45 AM 12:30 PM 1:15 PM 2:00 PM 2:45 PM 3:30 PM"
click at [265, 16] on icon "close" at bounding box center [263, 16] width 7 height 7
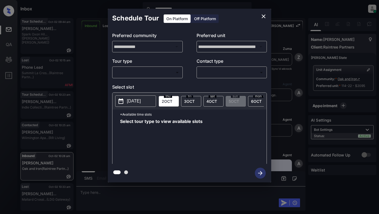
scroll to position [415, 0]
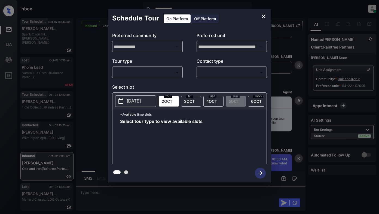
click at [218, 102] on div "sat 4 OCT" at bounding box center [213, 101] width 20 height 11
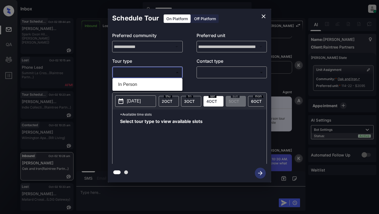
click at [163, 73] on body "**********" at bounding box center [189, 107] width 379 height 214
drag, startPoint x: 135, startPoint y: 83, endPoint x: 193, endPoint y: 73, distance: 59.4
click at [139, 83] on li "In Person" at bounding box center [147, 85] width 67 height 10
type input "********"
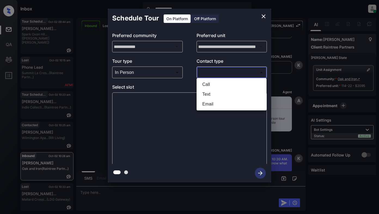
drag, startPoint x: 203, startPoint y: 69, endPoint x: 208, endPoint y: 70, distance: 4.8
click at [206, 70] on body "**********" at bounding box center [189, 107] width 379 height 214
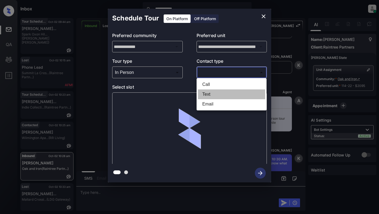
click at [211, 95] on li "Text" at bounding box center [231, 94] width 67 height 10
type input "****"
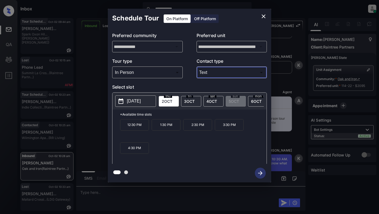
click at [137, 99] on p "[DATE]" at bounding box center [134, 101] width 14 height 7
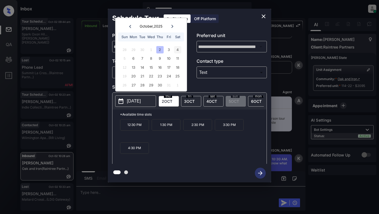
click at [178, 48] on div "4" at bounding box center [177, 49] width 7 height 7
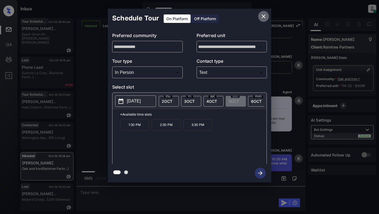
click at [266, 14] on icon "close" at bounding box center [263, 16] width 7 height 7
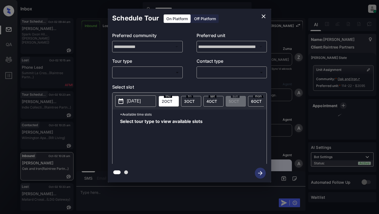
scroll to position [442, 0]
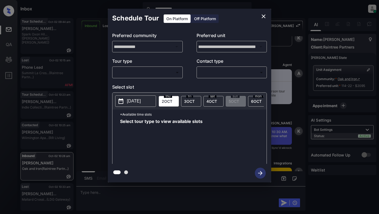
click at [151, 73] on body "**********" at bounding box center [189, 107] width 379 height 214
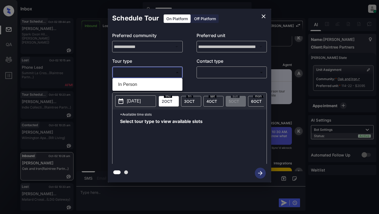
drag, startPoint x: 134, startPoint y: 85, endPoint x: 197, endPoint y: 75, distance: 63.9
click at [138, 85] on li "In Person" at bounding box center [147, 85] width 67 height 10
type input "********"
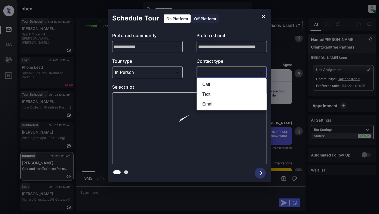
drag, startPoint x: 205, startPoint y: 72, endPoint x: 211, endPoint y: 73, distance: 6.3
click at [207, 72] on body "**********" at bounding box center [189, 107] width 379 height 214
drag, startPoint x: 207, startPoint y: 95, endPoint x: 210, endPoint y: 95, distance: 3.0
click at [209, 95] on li "Text" at bounding box center [231, 94] width 67 height 10
type input "****"
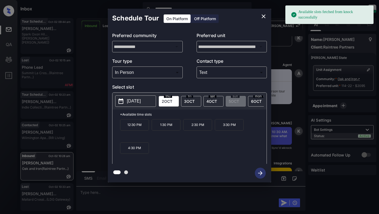
drag, startPoint x: 128, startPoint y: 102, endPoint x: 140, endPoint y: 99, distance: 12.4
click at [129, 102] on p "[DATE]" at bounding box center [134, 101] width 14 height 7
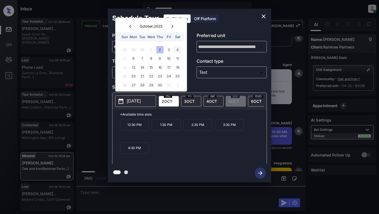
click at [178, 50] on div "4" at bounding box center [177, 49] width 7 height 7
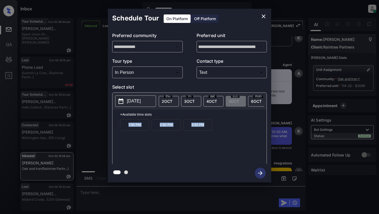
drag, startPoint x: 124, startPoint y: 127, endPoint x: 208, endPoint y: 124, distance: 83.7
click at [208, 124] on div "1:30 PM 2:30 PM 3:30 PM" at bounding box center [193, 141] width 147 height 44
drag, startPoint x: 198, startPoint y: 126, endPoint x: 265, endPoint y: 17, distance: 128.2
click at [265, 17] on icon "close" at bounding box center [263, 16] width 7 height 7
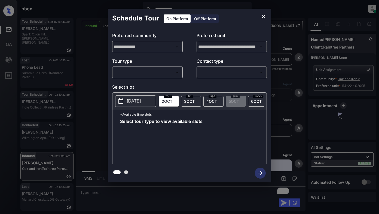
scroll to position [163, 0]
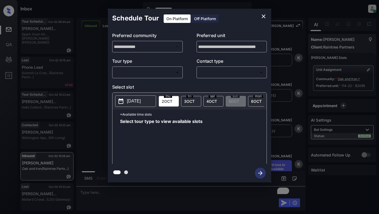
click at [149, 72] on body "**********" at bounding box center [189, 107] width 379 height 214
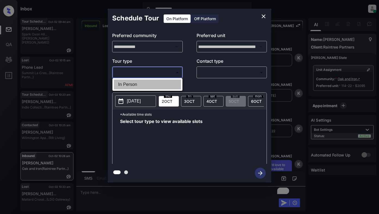
drag, startPoint x: 132, startPoint y: 85, endPoint x: 163, endPoint y: 77, distance: 31.5
click at [134, 84] on li "In Person" at bounding box center [147, 85] width 67 height 10
type input "********"
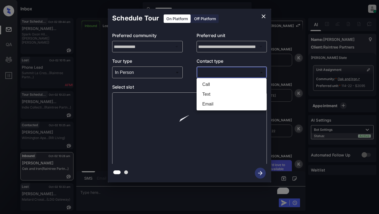
drag, startPoint x: 203, startPoint y: 71, endPoint x: 212, endPoint y: 72, distance: 9.6
click at [211, 72] on body "**********" at bounding box center [189, 107] width 379 height 214
click at [212, 92] on li "Text" at bounding box center [231, 94] width 67 height 10
type input "****"
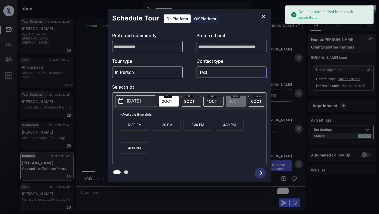
drag, startPoint x: 140, startPoint y: 102, endPoint x: 155, endPoint y: 96, distance: 16.5
click at [140, 102] on p "[DATE]" at bounding box center [134, 101] width 14 height 7
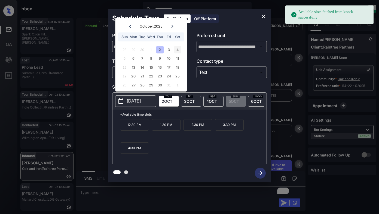
click at [176, 51] on div "4" at bounding box center [177, 49] width 7 height 7
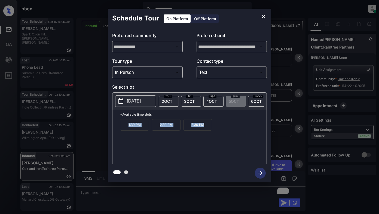
drag, startPoint x: 120, startPoint y: 126, endPoint x: 208, endPoint y: 129, distance: 88.0
click at [212, 128] on div "1:30 PM 2:30 PM 3:30 PM" at bounding box center [193, 141] width 147 height 44
copy div "1:30 PM 2:30 PM 3:30 PM"
click at [264, 15] on icon "close" at bounding box center [263, 16] width 7 height 7
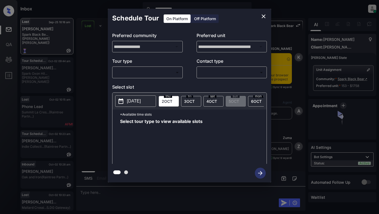
scroll to position [2369, 0]
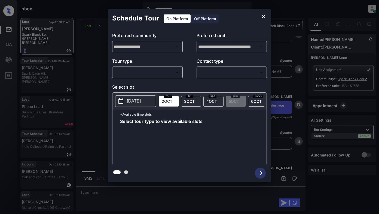
click at [149, 69] on body "**********" at bounding box center [189, 107] width 379 height 214
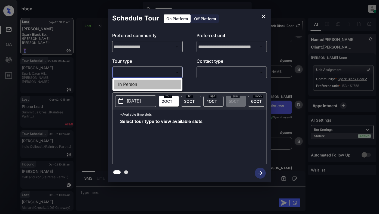
drag, startPoint x: 130, startPoint y: 86, endPoint x: 187, endPoint y: 77, distance: 57.0
click at [132, 85] on li "In Person" at bounding box center [147, 85] width 67 height 10
type input "********"
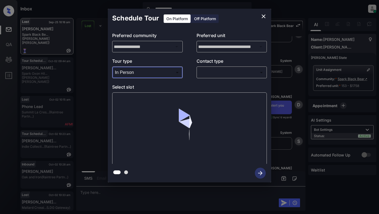
click at [207, 74] on body "**********" at bounding box center [189, 107] width 379 height 214
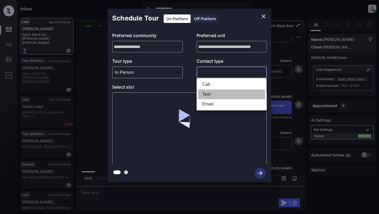
click at [207, 95] on li "Text" at bounding box center [231, 94] width 67 height 10
type input "****"
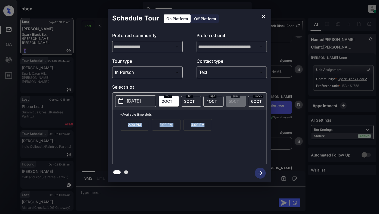
drag, startPoint x: 123, startPoint y: 129, endPoint x: 202, endPoint y: 128, distance: 79.3
click at [216, 132] on div "2:00 PM 3:00 PM 4:00 PM" at bounding box center [193, 141] width 147 height 44
copy div "2:00 PM 3:00 PM 4:00 PM"
click at [264, 16] on icon "close" at bounding box center [264, 16] width 4 height 4
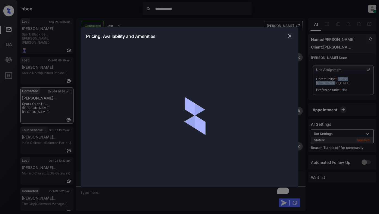
scroll to position [297, 0]
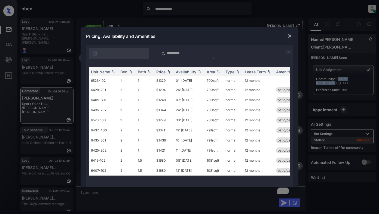
click at [289, 52] on img at bounding box center [288, 52] width 7 height 7
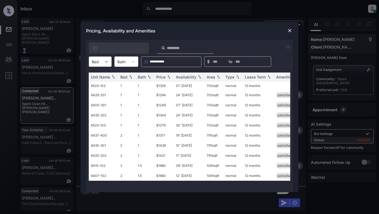
click at [109, 62] on div at bounding box center [107, 62] width 10 height 10
drag, startPoint x: 92, startPoint y: 76, endPoint x: 100, endPoint y: 77, distance: 8.5
click at [95, 76] on div "1" at bounding box center [100, 75] width 23 height 10
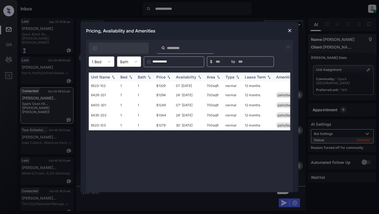
click at [161, 78] on div "Price" at bounding box center [160, 77] width 9 height 5
click at [162, 77] on div "Price" at bounding box center [160, 77] width 9 height 5
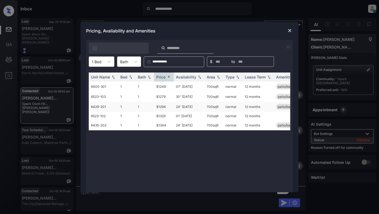
click at [160, 106] on td "$1294" at bounding box center [164, 107] width 20 height 10
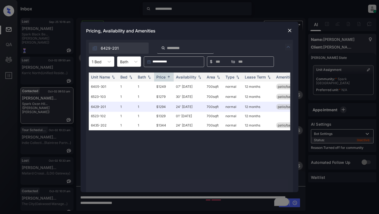
drag, startPoint x: 80, startPoint y: 195, endPoint x: 190, endPoint y: 198, distance: 109.8
click at [179, 205] on div "**********" at bounding box center [189, 107] width 379 height 214
click at [289, 31] on img at bounding box center [289, 30] width 5 height 5
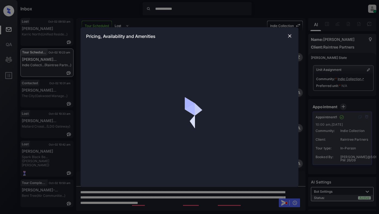
scroll to position [1309, 0]
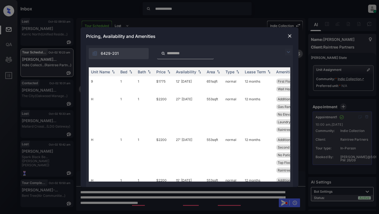
click at [287, 52] on img at bounding box center [288, 52] width 7 height 7
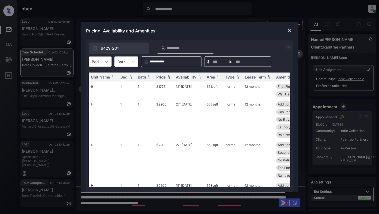
click at [108, 64] on icon at bounding box center [106, 61] width 5 height 5
click at [105, 72] on div "1" at bounding box center [100, 75] width 23 height 10
click at [163, 79] on div "Price" at bounding box center [160, 77] width 9 height 5
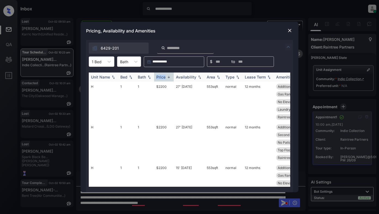
click at [163, 79] on div "Price" at bounding box center [160, 77] width 9 height 5
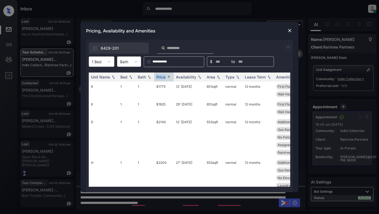
click at [291, 31] on img at bounding box center [289, 30] width 5 height 5
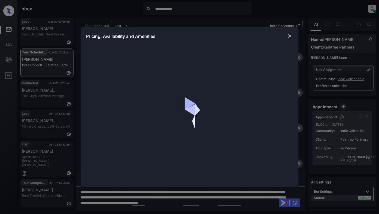
scroll to position [1309, 0]
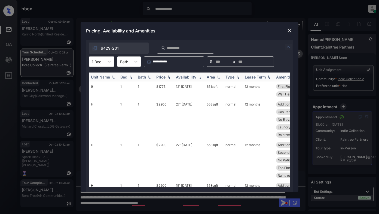
click at [164, 77] on div "Price" at bounding box center [160, 77] width 9 height 5
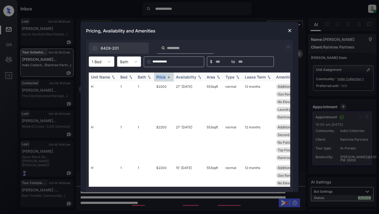
click at [164, 77] on div "Price" at bounding box center [160, 77] width 9 height 5
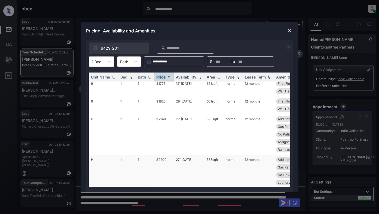
scroll to position [0, 0]
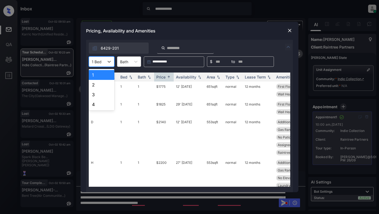
click at [103, 62] on div "1 Bed" at bounding box center [96, 62] width 15 height 8
click at [93, 87] on div "2" at bounding box center [102, 85] width 26 height 10
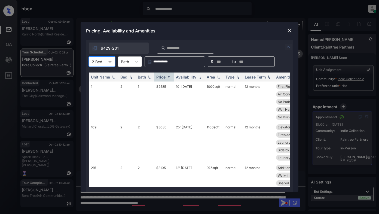
click at [93, 61] on input "text" at bounding box center [92, 61] width 1 height 5
click at [98, 74] on div "1" at bounding box center [102, 75] width 26 height 10
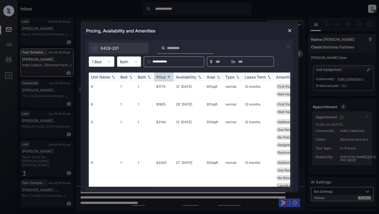
click at [180, 76] on div "Availability" at bounding box center [186, 77] width 20 height 5
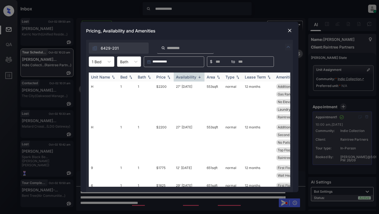
click at [181, 75] on div "Availability" at bounding box center [186, 77] width 20 height 5
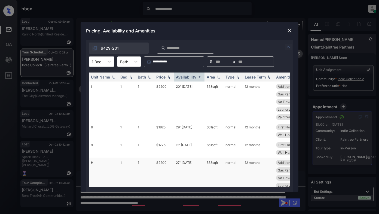
scroll to position [156, 0]
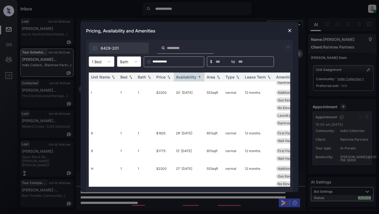
click at [288, 31] on img at bounding box center [289, 30] width 5 height 5
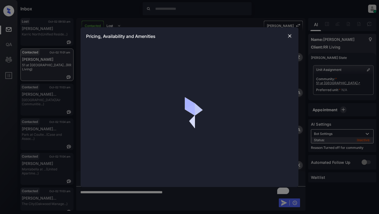
scroll to position [811, 0]
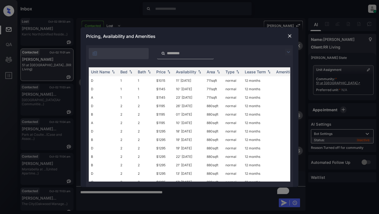
drag, startPoint x: 290, startPoint y: 53, endPoint x: 225, endPoint y: 59, distance: 64.9
click at [289, 53] on img at bounding box center [288, 52] width 7 height 7
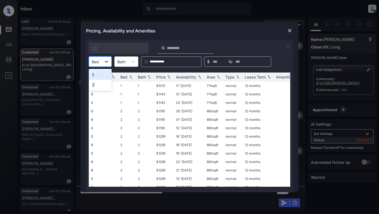
click at [107, 62] on icon at bounding box center [106, 62] width 3 height 2
click at [93, 82] on div "2" at bounding box center [100, 85] width 23 height 10
click at [165, 77] on div "Price" at bounding box center [160, 77] width 9 height 5
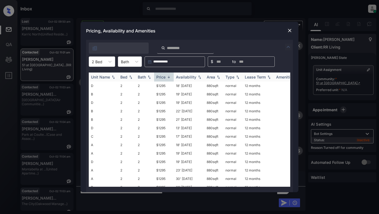
click at [165, 77] on div "Price" at bounding box center [160, 77] width 9 height 5
click at [291, 31] on img at bounding box center [289, 30] width 5 height 5
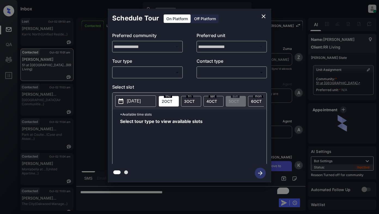
scroll to position [811, 0]
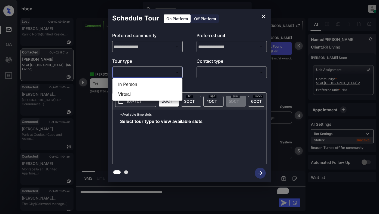
click at [138, 74] on body "Inbox Lyzzelle [PERSON_NAME] Online Set yourself offline Set yourself on break …" at bounding box center [189, 107] width 379 height 214
drag, startPoint x: 131, startPoint y: 83, endPoint x: 141, endPoint y: 77, distance: 10.7
click at [132, 83] on li "In Person" at bounding box center [147, 85] width 67 height 10
type input "********"
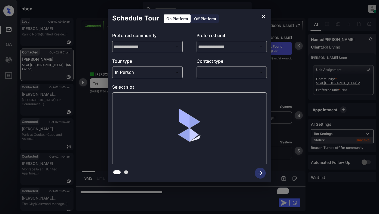
click at [205, 70] on div "​ ​" at bounding box center [232, 72] width 71 height 12
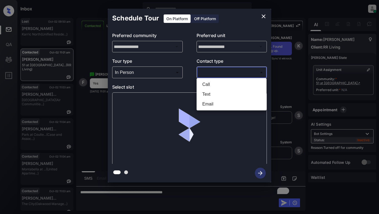
click at [206, 73] on body "Inbox Lyzzelle M. Ceralde Online Set yourself offline Set yourself on break Pro…" at bounding box center [189, 107] width 379 height 214
click at [205, 94] on li "Text" at bounding box center [231, 94] width 67 height 10
type input "****"
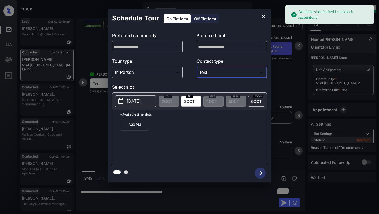
click at [189, 99] on span "[DATE]" at bounding box center [189, 101] width 11 height 5
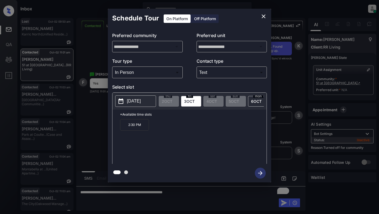
click at [138, 102] on p "[DATE]" at bounding box center [134, 101] width 14 height 7
click at [260, 16] on button "close" at bounding box center [263, 16] width 11 height 11
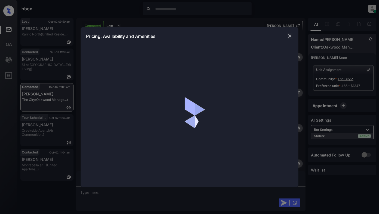
scroll to position [1029, 0]
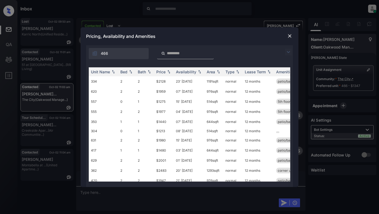
click at [287, 52] on img at bounding box center [288, 52] width 7 height 7
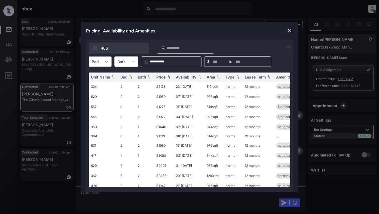
click at [109, 63] on icon at bounding box center [106, 61] width 5 height 5
click at [99, 83] on div "1" at bounding box center [100, 85] width 23 height 10
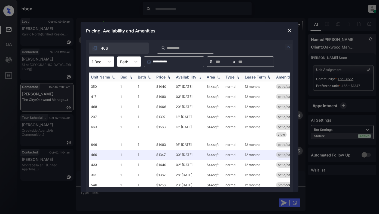
click at [161, 75] on div "Price" at bounding box center [160, 77] width 9 height 5
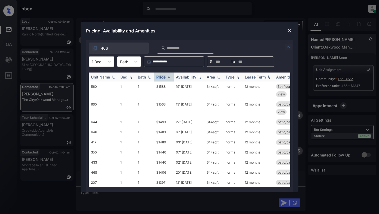
click at [161, 75] on div "Price" at bounding box center [160, 77] width 9 height 5
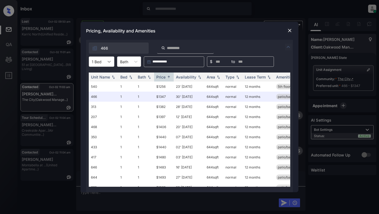
click at [110, 62] on icon at bounding box center [109, 62] width 3 height 2
click at [99, 96] on div "2" at bounding box center [102, 95] width 26 height 10
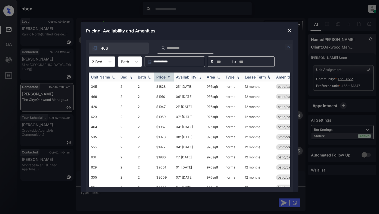
click at [163, 76] on div "Price" at bounding box center [160, 77] width 9 height 5
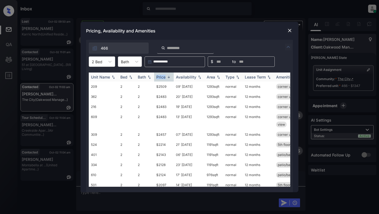
click at [163, 76] on div "Price" at bounding box center [160, 77] width 9 height 5
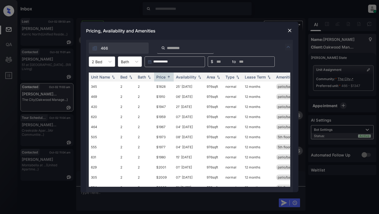
click at [101, 62] on div at bounding box center [97, 62] width 11 height 6
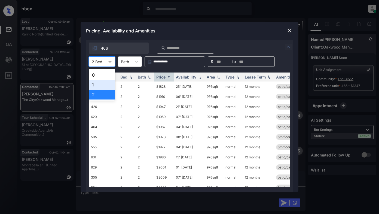
click at [96, 84] on div "1" at bounding box center [102, 85] width 26 height 10
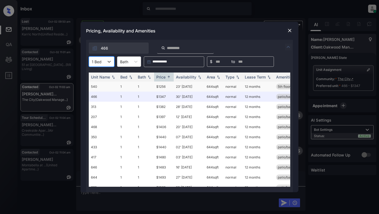
click at [160, 86] on td "$1256" at bounding box center [164, 86] width 20 height 10
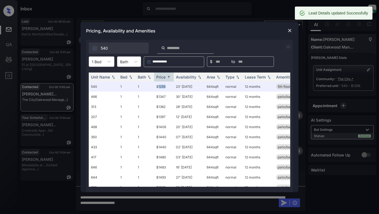
click at [290, 32] on img at bounding box center [289, 30] width 5 height 5
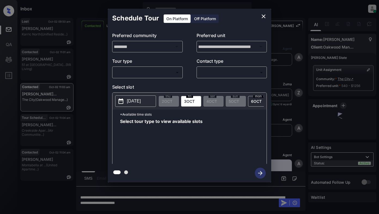
scroll to position [983, 0]
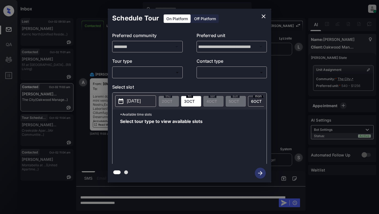
click at [143, 74] on body "Inbox Lyzzelle [PERSON_NAME] Online Set yourself offline Set yourself on break …" at bounding box center [189, 107] width 379 height 214
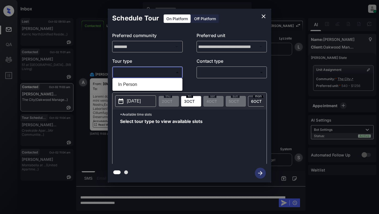
drag, startPoint x: 131, startPoint y: 84, endPoint x: 150, endPoint y: 79, distance: 19.8
click at [136, 83] on li "In Person" at bounding box center [147, 85] width 67 height 10
type input "********"
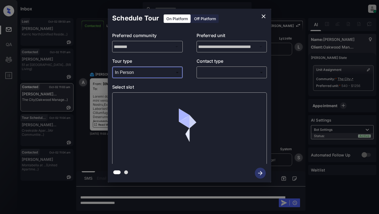
click at [211, 74] on body "Inbox Lyzzelle [PERSON_NAME] Online Set yourself offline Set yourself on break …" at bounding box center [189, 107] width 379 height 214
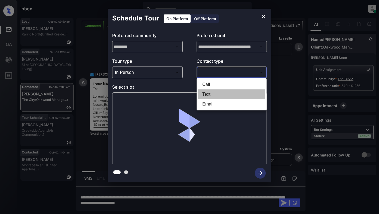
click at [205, 93] on li "Text" at bounding box center [231, 94] width 67 height 10
type input "****"
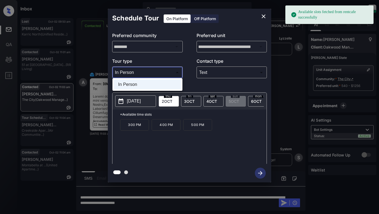
click at [158, 75] on body "Available slots fetched from rentcafe successfully Inbox Lyzzelle [PERSON_NAME]…" at bounding box center [189, 107] width 379 height 214
click at [158, 75] on div at bounding box center [189, 107] width 379 height 214
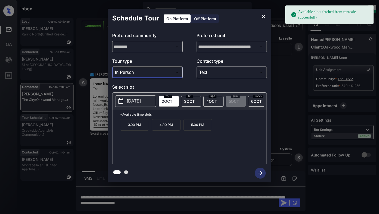
click at [141, 102] on p "2025-10-02" at bounding box center [134, 101] width 14 height 7
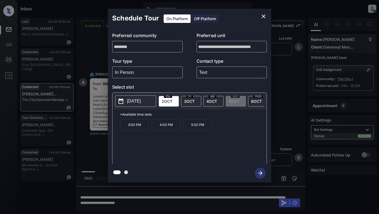
click at [193, 100] on span "3 OCT" at bounding box center [189, 101] width 11 height 5
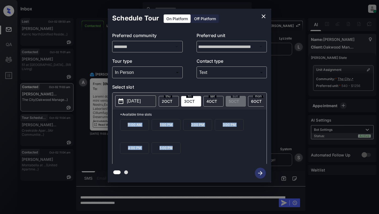
drag, startPoint x: 132, startPoint y: 130, endPoint x: 173, endPoint y: 156, distance: 48.4
click at [185, 157] on div "11:00 AM 1:00 PM 2:00 PM 3:00 PM 4:00 PM 5:00 PM" at bounding box center [193, 141] width 147 height 44
copy div "11:00 AM 1:00 PM 2:00 PM 3:00 PM 4:00 PM 5:00 PM"
click at [201, 208] on div at bounding box center [189, 107] width 379 height 214
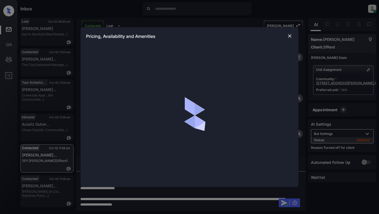
scroll to position [619, 0]
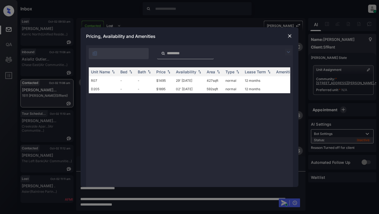
click at [340, 84] on div "**********" at bounding box center [189, 107] width 379 height 214
click at [289, 36] on img at bounding box center [289, 35] width 5 height 5
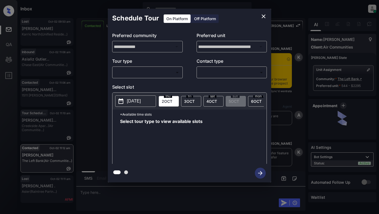
scroll to position [1291, 0]
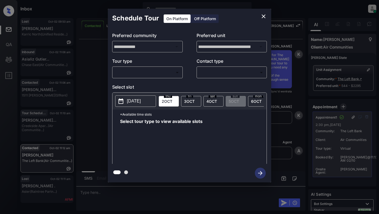
click at [136, 71] on body "Inbox Lyzzelle M. Ceralde Online Set yourself offline Set yourself on break Pro…" at bounding box center [189, 107] width 379 height 214
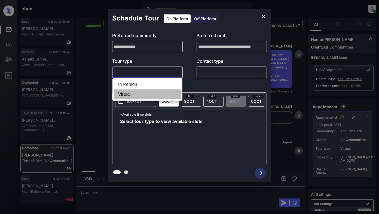
drag, startPoint x: 128, startPoint y: 95, endPoint x: 178, endPoint y: 88, distance: 50.4
click at [133, 95] on li "Virtual" at bounding box center [147, 94] width 67 height 10
type input "*******"
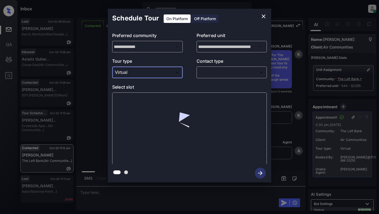
click at [211, 75] on body "Inbox Lyzzelle M. Ceralde Online Set yourself offline Set yourself on break Pro…" at bounding box center [189, 107] width 379 height 214
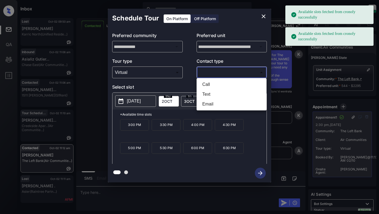
click at [208, 96] on li "Text" at bounding box center [231, 94] width 67 height 10
type input "****"
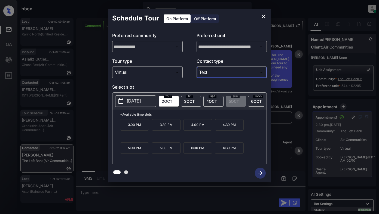
click at [263, 16] on icon "close" at bounding box center [263, 16] width 7 height 7
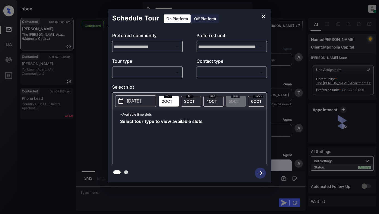
scroll to position [703, 0]
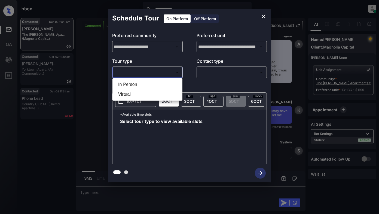
click at [133, 69] on body "**********" at bounding box center [189, 107] width 379 height 214
drag, startPoint x: 126, startPoint y: 83, endPoint x: 215, endPoint y: 74, distance: 89.6
click at [133, 83] on li "In Person" at bounding box center [147, 85] width 67 height 10
type input "********"
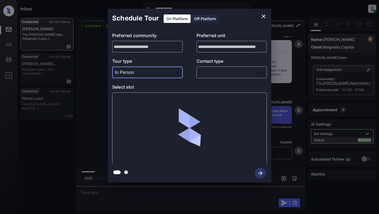
click at [216, 73] on body "**********" at bounding box center [189, 107] width 379 height 214
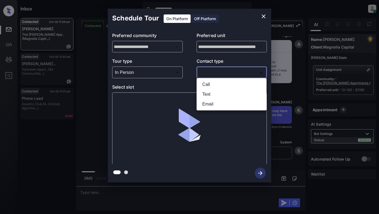
click at [213, 95] on li "Text" at bounding box center [231, 94] width 67 height 10
type input "****"
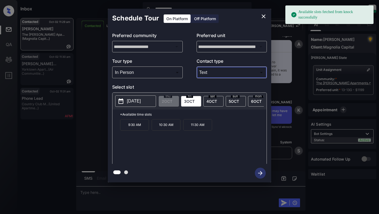
click at [134, 100] on p "[DATE]" at bounding box center [134, 101] width 14 height 7
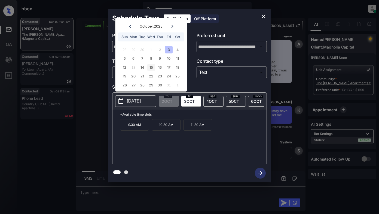
click at [151, 69] on div "15" at bounding box center [150, 67] width 7 height 7
click at [264, 18] on icon "close" at bounding box center [263, 16] width 7 height 7
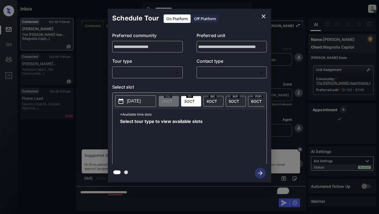
scroll to position [703, 0]
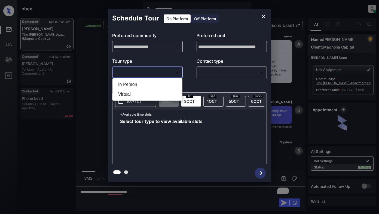
drag, startPoint x: 134, startPoint y: 69, endPoint x: 132, endPoint y: 73, distance: 4.2
click at [134, 69] on body "**********" at bounding box center [189, 107] width 379 height 214
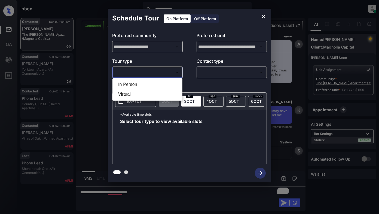
drag, startPoint x: 126, startPoint y: 85, endPoint x: 160, endPoint y: 86, distance: 34.3
click at [127, 85] on li "In Person" at bounding box center [147, 85] width 67 height 10
type input "********"
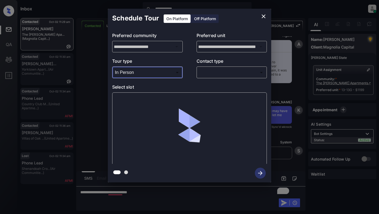
click at [215, 78] on div "**********" at bounding box center [189, 96] width 163 height 136
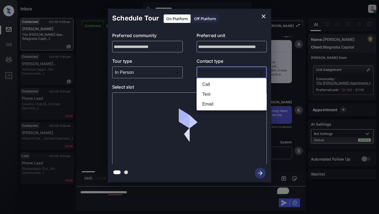
click at [226, 74] on body "**********" at bounding box center [189, 107] width 379 height 214
click at [206, 94] on li "Text" at bounding box center [231, 94] width 67 height 10
type input "****"
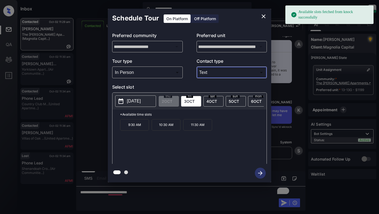
click at [137, 103] on p "2025-10-03" at bounding box center [134, 101] width 14 height 7
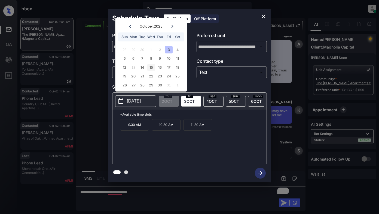
click at [151, 68] on div "15" at bounding box center [150, 67] width 7 height 7
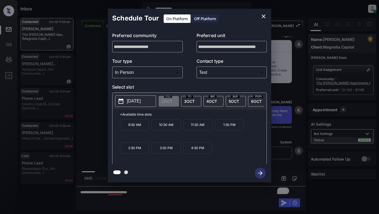
drag, startPoint x: 134, startPoint y: 150, endPoint x: 187, endPoint y: 144, distance: 53.5
click at [134, 150] on p "2:30 PM" at bounding box center [134, 147] width 29 height 11
click at [260, 174] on icon "button" at bounding box center [260, 173] width 11 height 11
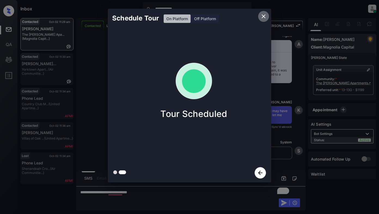
click at [263, 15] on icon "close" at bounding box center [263, 16] width 7 height 7
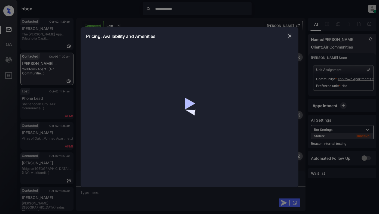
scroll to position [1344, 0]
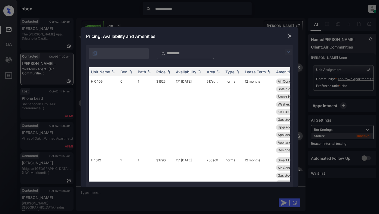
click at [288, 52] on img at bounding box center [288, 52] width 7 height 7
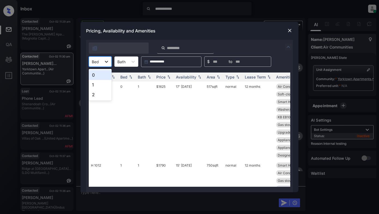
drag, startPoint x: 109, startPoint y: 60, endPoint x: 107, endPoint y: 64, distance: 4.1
click at [109, 61] on icon at bounding box center [106, 61] width 5 height 5
drag, startPoint x: 99, startPoint y: 84, endPoint x: 105, endPoint y: 83, distance: 5.4
click at [101, 84] on div "1" at bounding box center [100, 85] width 23 height 10
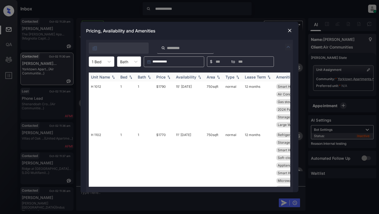
click at [165, 76] on div "Price" at bounding box center [160, 77] width 9 height 5
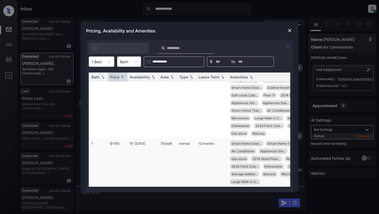
scroll to position [18, 46]
click at [116, 140] on td "$1790" at bounding box center [118, 162] width 20 height 48
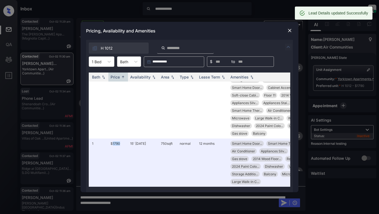
click at [288, 31] on img at bounding box center [289, 30] width 5 height 5
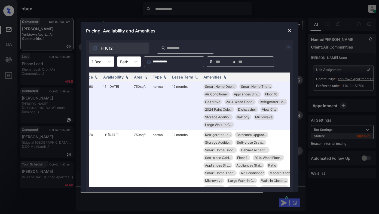
scroll to position [0, 87]
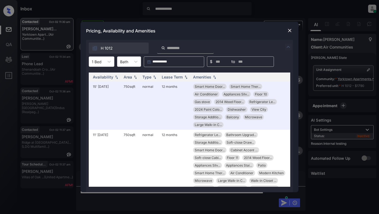
click at [288, 31] on img at bounding box center [289, 30] width 5 height 5
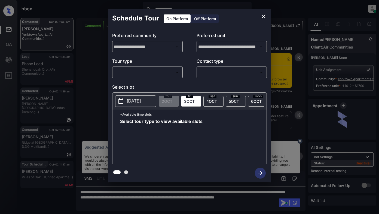
scroll to position [1406, 0]
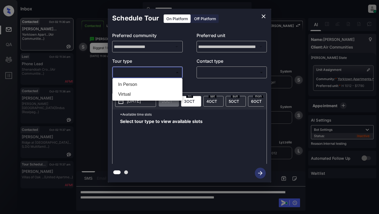
click at [151, 73] on body "**********" at bounding box center [189, 107] width 379 height 214
click at [133, 86] on li "In Person" at bounding box center [147, 85] width 67 height 10
type input "********"
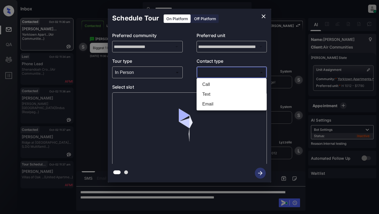
click at [225, 74] on body "**********" at bounding box center [189, 107] width 379 height 214
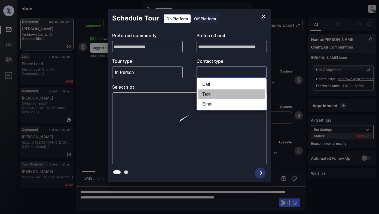
click at [211, 93] on li "Text" at bounding box center [231, 94] width 67 height 10
type input "****"
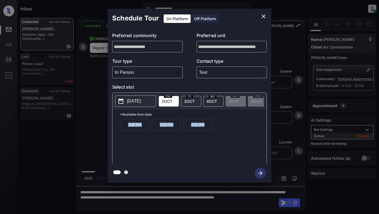
drag, startPoint x: 124, startPoint y: 127, endPoint x: 195, endPoint y: 130, distance: 70.9
click at [209, 129] on div "2:30 PM 3:30 PM 4:00 PM" at bounding box center [193, 141] width 147 height 44
copy div "2:30 PM 3:30 PM 4:00 PM"
click at [264, 17] on icon "close" at bounding box center [263, 16] width 7 height 7
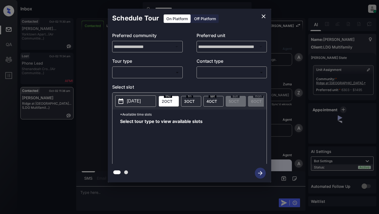
scroll to position [835, 0]
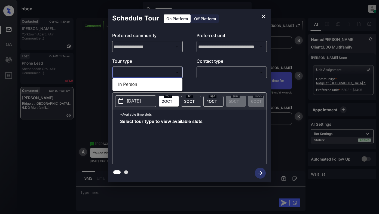
click at [160, 68] on body "**********" at bounding box center [189, 107] width 379 height 214
click at [160, 68] on div at bounding box center [189, 107] width 379 height 214
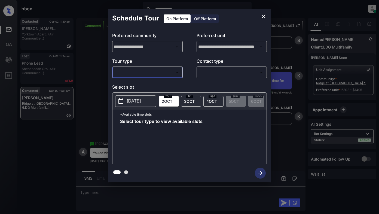
click at [97, 120] on div "**********" at bounding box center [189, 95] width 379 height 191
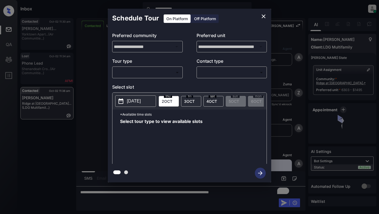
scroll to position [916, 0]
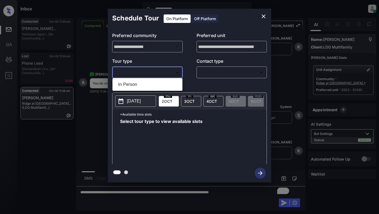
click at [162, 74] on body "**********" at bounding box center [189, 107] width 379 height 214
drag, startPoint x: 140, startPoint y: 84, endPoint x: 206, endPoint y: 74, distance: 66.1
click at [144, 84] on li "In Person" at bounding box center [147, 85] width 67 height 10
type input "********"
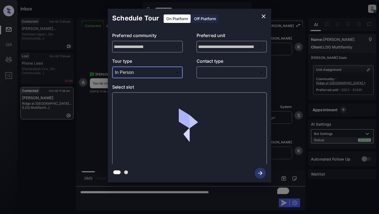
click at [211, 73] on body "**********" at bounding box center [189, 107] width 379 height 214
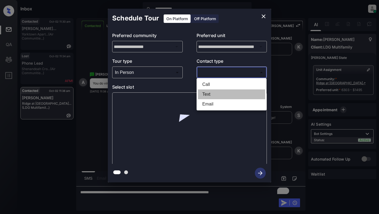
click at [209, 97] on li "Text" at bounding box center [231, 94] width 67 height 10
type input "****"
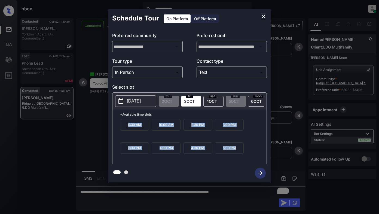
drag, startPoint x: 126, startPoint y: 128, endPoint x: 223, endPoint y: 153, distance: 100.2
click at [247, 160] on div "9:30 AM 10:00 AM 2:30 PM 3:00 PM 3:30 PM 4:00 PM 4:30 PM 5:00 PM" at bounding box center [193, 141] width 147 height 44
copy div "9:30 AM 10:00 AM 2:30 PM 3:00 PM 3:30 PM 4:00 PM 4:30 PM 5:00 PM"
click at [265, 17] on icon "close" at bounding box center [263, 16] width 7 height 7
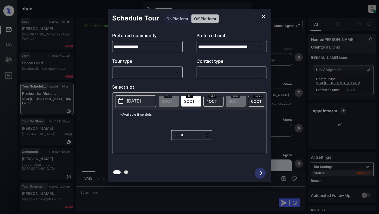
scroll to position [3071, 0]
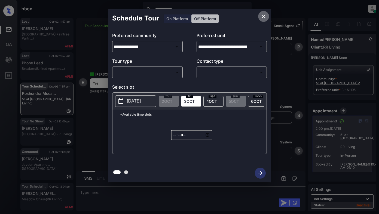
click at [263, 15] on icon "close" at bounding box center [263, 16] width 7 height 7
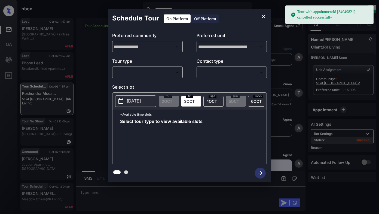
scroll to position [3217, 0]
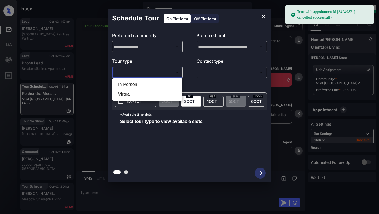
click at [145, 72] on body "**********" at bounding box center [189, 107] width 379 height 214
drag, startPoint x: 138, startPoint y: 84, endPoint x: 171, endPoint y: 82, distance: 32.7
click at [140, 84] on li "In Person" at bounding box center [147, 85] width 67 height 10
type input "********"
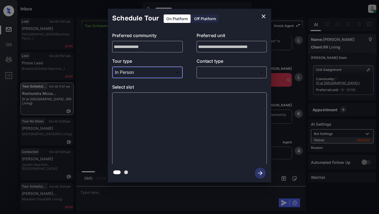
click at [210, 74] on body "**********" at bounding box center [189, 107] width 379 height 214
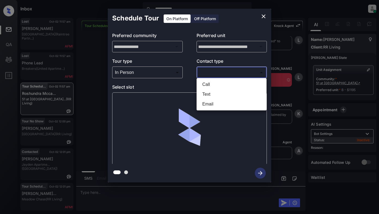
click at [210, 95] on li "Text" at bounding box center [231, 94] width 67 height 10
type input "****"
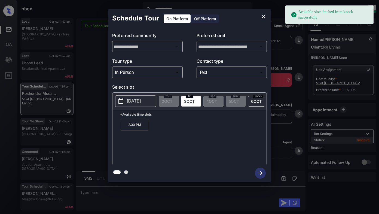
click at [139, 101] on p "2025-10-03" at bounding box center [134, 101] width 14 height 7
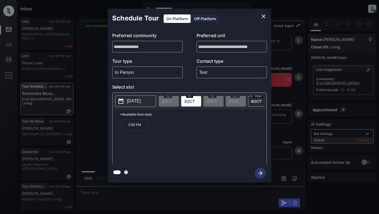
click at [135, 129] on p "2:30 PM" at bounding box center [134, 124] width 29 height 11
click at [266, 14] on icon "close" at bounding box center [263, 16] width 7 height 7
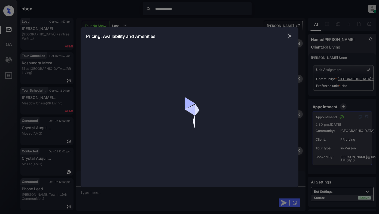
scroll to position [30, 0]
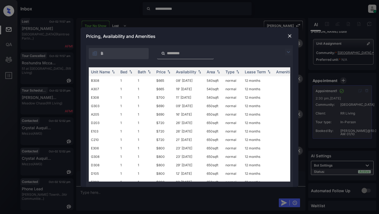
click at [288, 52] on img at bounding box center [288, 52] width 7 height 7
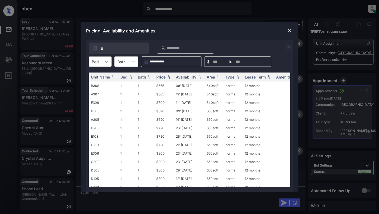
click at [106, 61] on icon at bounding box center [106, 61] width 5 height 5
click at [94, 87] on div "2" at bounding box center [100, 85] width 23 height 10
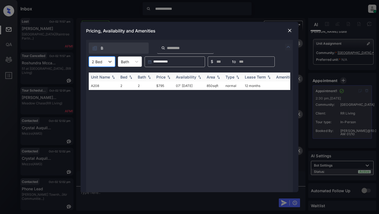
click at [166, 74] on th "Price" at bounding box center [164, 76] width 20 height 9
drag, startPoint x: 166, startPoint y: 74, endPoint x: 180, endPoint y: 71, distance: 14.1
click at [166, 74] on th "Price" at bounding box center [164, 76] width 20 height 9
click at [161, 86] on td "$795" at bounding box center [164, 85] width 20 height 8
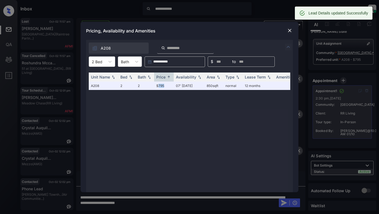
click at [291, 30] on img at bounding box center [289, 30] width 5 height 5
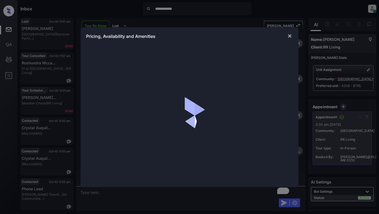
scroll to position [30, 0]
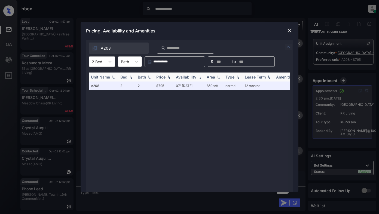
click at [164, 75] on div "Price" at bounding box center [160, 77] width 9 height 5
click at [291, 30] on img at bounding box center [289, 30] width 5 height 5
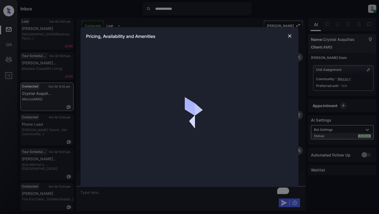
scroll to position [436, 0]
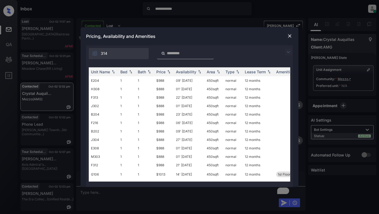
click at [287, 51] on img at bounding box center [288, 52] width 7 height 7
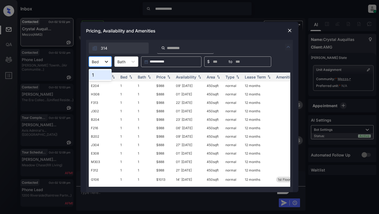
click at [108, 62] on icon at bounding box center [106, 61] width 5 height 5
click at [103, 72] on div "1" at bounding box center [100, 75] width 23 height 10
click at [163, 77] on div "Price" at bounding box center [160, 77] width 9 height 5
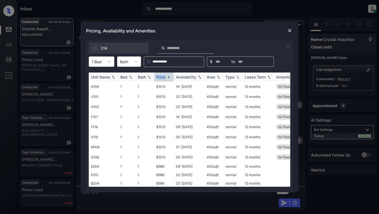
drag, startPoint x: 163, startPoint y: 77, endPoint x: 213, endPoint y: 73, distance: 50.0
click at [163, 77] on div "Price" at bounding box center [160, 77] width 9 height 5
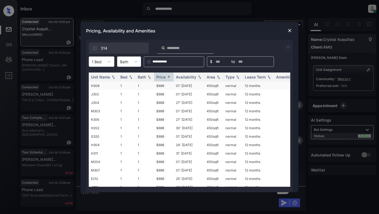
click at [159, 87] on td "$888" at bounding box center [164, 85] width 20 height 8
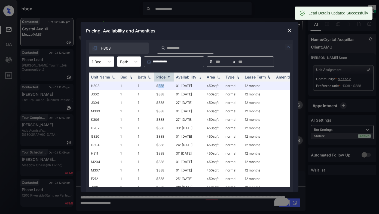
click at [293, 30] on div at bounding box center [290, 30] width 7 height 7
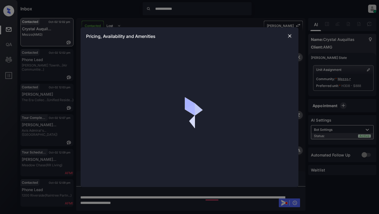
scroll to position [513, 0]
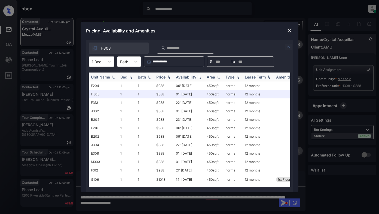
click at [162, 78] on div "Price" at bounding box center [160, 77] width 9 height 5
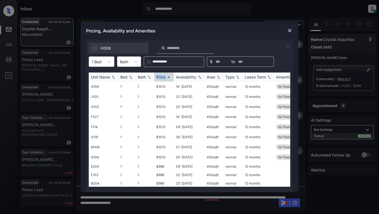
click at [162, 78] on div "Price" at bounding box center [160, 77] width 9 height 5
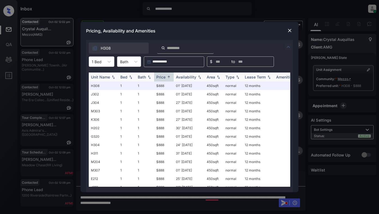
click at [187, 76] on div "Availability" at bounding box center [186, 77] width 20 height 5
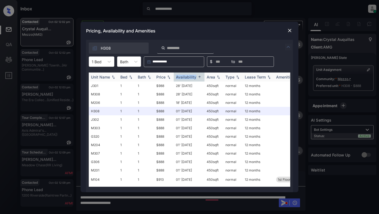
click at [188, 77] on div "Availability" at bounding box center [186, 77] width 20 height 5
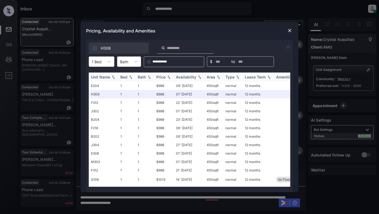
click at [188, 77] on div "Availability" at bounding box center [186, 77] width 20 height 5
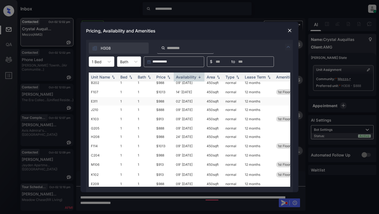
scroll to position [0, 0]
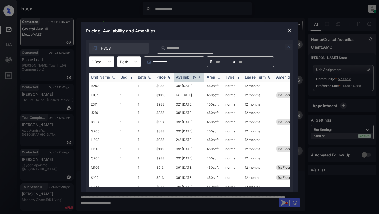
click at [161, 77] on div "Price" at bounding box center [160, 77] width 9 height 5
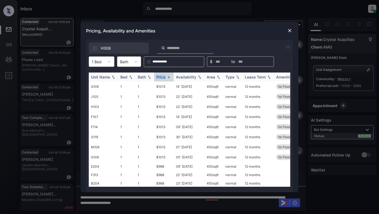
click at [161, 77] on div "Price" at bounding box center [160, 77] width 9 height 5
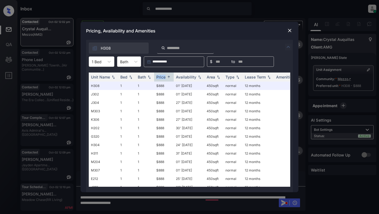
click at [292, 31] on img at bounding box center [289, 30] width 5 height 5
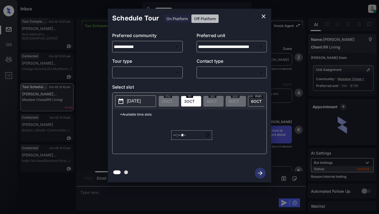
scroll to position [1942, 0]
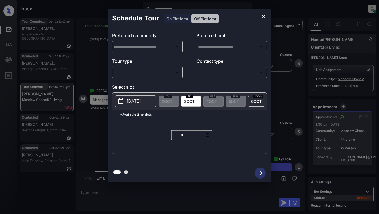
type input "**********"
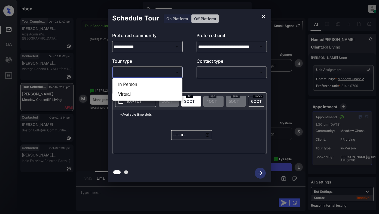
click at [158, 73] on body "**********" at bounding box center [189, 107] width 379 height 214
drag, startPoint x: 262, startPoint y: 17, endPoint x: 286, endPoint y: 21, distance: 24.0
click at [262, 17] on div at bounding box center [189, 107] width 379 height 214
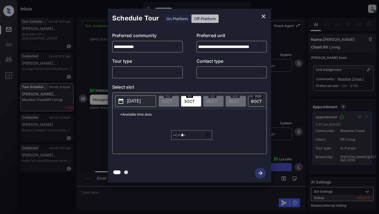
click at [364, 70] on div "**********" at bounding box center [189, 95] width 379 height 191
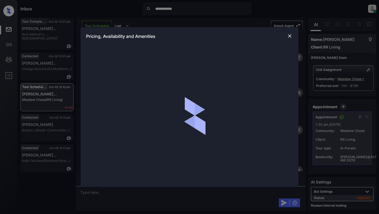
scroll to position [1942, 0]
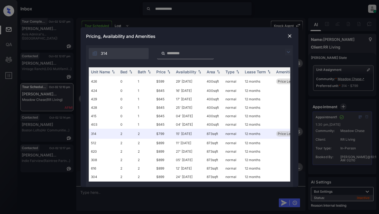
click at [287, 53] on img at bounding box center [288, 52] width 7 height 7
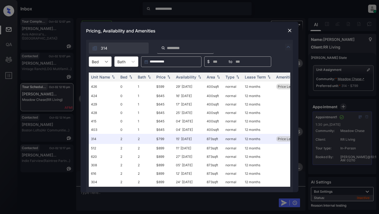
click at [109, 61] on icon at bounding box center [106, 61] width 5 height 5
click at [103, 76] on div "0" at bounding box center [100, 75] width 23 height 10
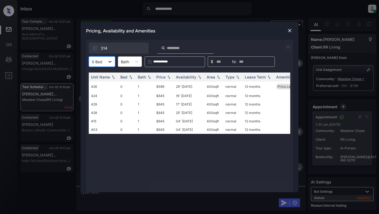
click at [112, 61] on icon at bounding box center [109, 61] width 5 height 5
click at [101, 86] on div "2" at bounding box center [102, 85] width 26 height 10
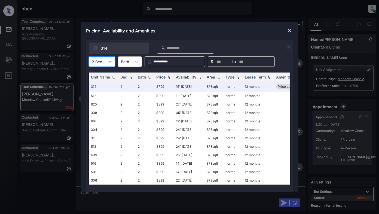
click at [290, 30] on img at bounding box center [289, 30] width 5 height 5
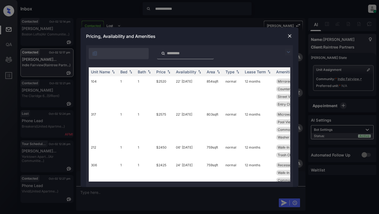
click at [290, 51] on img at bounding box center [288, 52] width 7 height 7
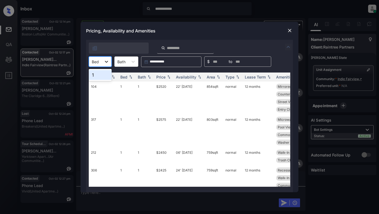
click at [108, 63] on icon at bounding box center [106, 61] width 5 height 5
click at [107, 80] on div "1" at bounding box center [100, 75] width 23 height 12
drag, startPoint x: 100, startPoint y: 76, endPoint x: 104, endPoint y: 77, distance: 3.6
click at [101, 76] on div "1" at bounding box center [100, 75] width 23 height 10
click at [160, 77] on div "Price" at bounding box center [160, 77] width 9 height 5
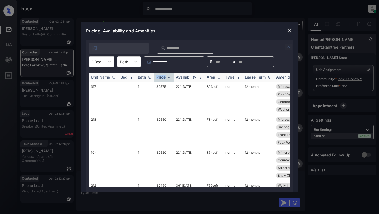
click at [160, 77] on div "Price" at bounding box center [160, 77] width 9 height 5
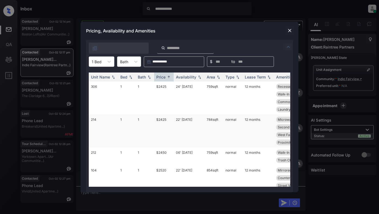
click at [164, 121] on td "$2425" at bounding box center [164, 130] width 20 height 33
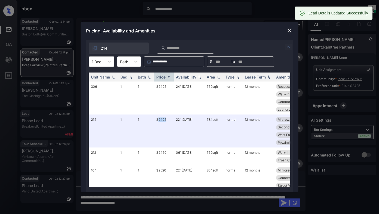
click at [287, 31] on img at bounding box center [289, 30] width 5 height 5
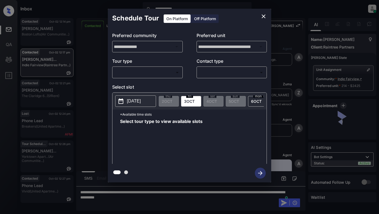
scroll to position [252, 0]
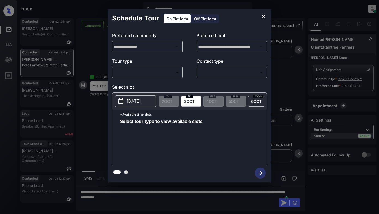
click at [162, 76] on body "**********" at bounding box center [189, 107] width 379 height 214
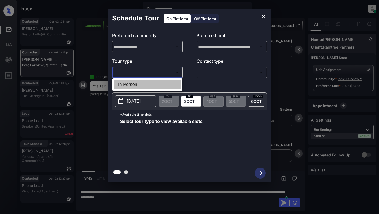
drag, startPoint x: 132, startPoint y: 86, endPoint x: 173, endPoint y: 80, distance: 41.8
click at [135, 86] on li "In Person" at bounding box center [147, 85] width 67 height 10
type input "********"
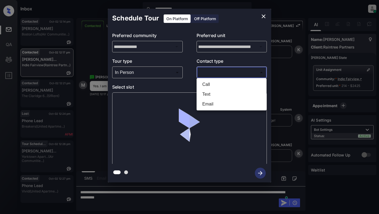
click at [211, 74] on body "**********" at bounding box center [189, 107] width 379 height 214
click at [212, 94] on li "Text" at bounding box center [231, 94] width 67 height 10
type input "****"
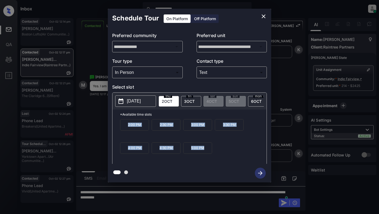
drag, startPoint x: 126, startPoint y: 127, endPoint x: 212, endPoint y: 157, distance: 90.4
click at [212, 157] on div "2:00 PM 2:30 PM 3:00 PM 3:30 PM 4:00 PM 4:30 PM 5:00 PM" at bounding box center [193, 141] width 147 height 44
copy div "2:00 PM 2:30 PM 3:00 PM 3:30 PM 4:00 PM 4:30 PM 5:00 PM"
click at [265, 14] on icon "close" at bounding box center [263, 16] width 7 height 7
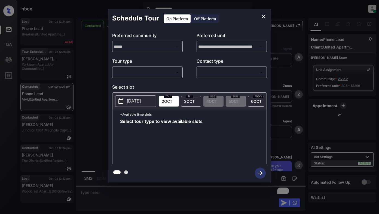
scroll to position [708, 0]
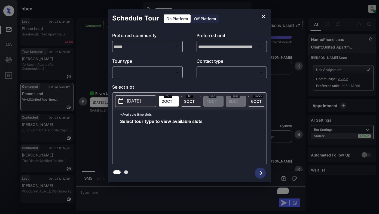
click at [139, 71] on body "**********" at bounding box center [189, 107] width 379 height 214
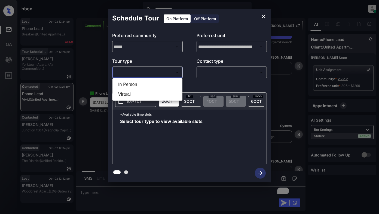
drag, startPoint x: 126, startPoint y: 93, endPoint x: 160, endPoint y: 89, distance: 34.2
click at [129, 93] on li "Virtual" at bounding box center [147, 94] width 67 height 10
type input "*******"
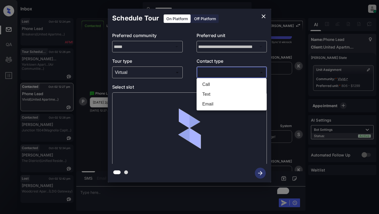
click at [211, 74] on body "**********" at bounding box center [189, 107] width 379 height 214
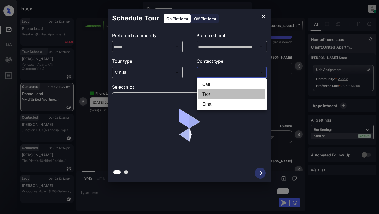
click at [211, 94] on li "Text" at bounding box center [231, 94] width 67 height 10
type input "****"
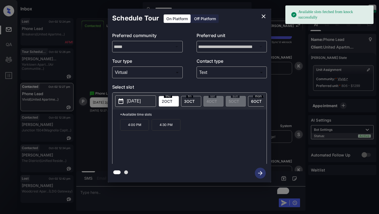
drag, startPoint x: 132, startPoint y: 100, endPoint x: 135, endPoint y: 101, distance: 2.7
click at [132, 100] on p "[DATE]" at bounding box center [134, 101] width 14 height 7
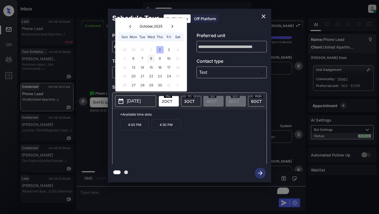
click at [149, 59] on div "8" at bounding box center [150, 58] width 7 height 7
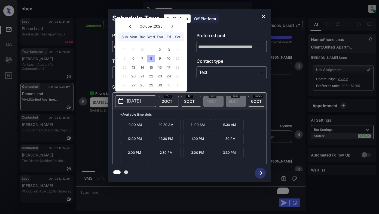
drag, startPoint x: 136, startPoint y: 158, endPoint x: 147, endPoint y: 160, distance: 11.1
click at [136, 158] on p "2:00 PM" at bounding box center [134, 152] width 29 height 11
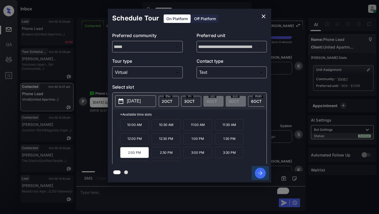
click at [259, 173] on icon "button" at bounding box center [260, 173] width 4 height 4
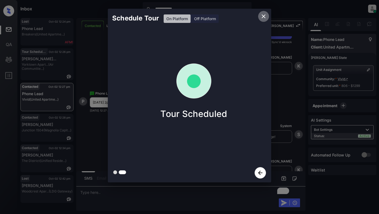
click at [263, 16] on icon "close" at bounding box center [263, 16] width 7 height 7
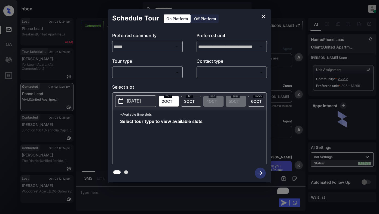
scroll to position [654, 0]
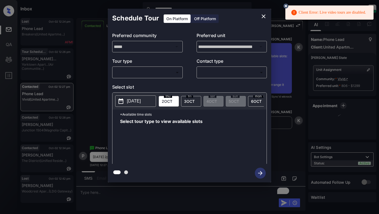
click at [265, 18] on icon "close" at bounding box center [264, 16] width 4 height 4
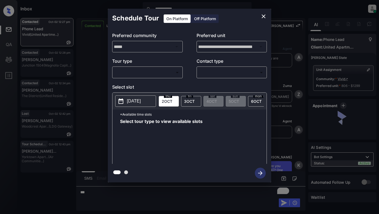
scroll to position [763, 0]
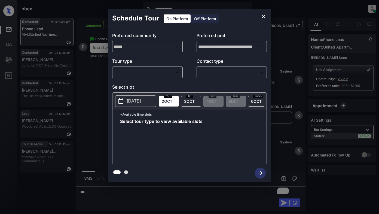
click at [132, 70] on body "**********" at bounding box center [189, 107] width 379 height 214
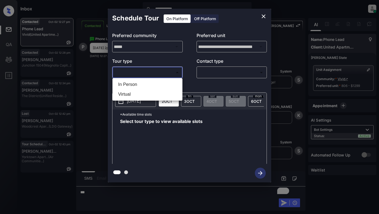
drag, startPoint x: 128, startPoint y: 95, endPoint x: 133, endPoint y: 94, distance: 5.0
click at [128, 95] on li "Virtual" at bounding box center [147, 94] width 67 height 10
type input "*******"
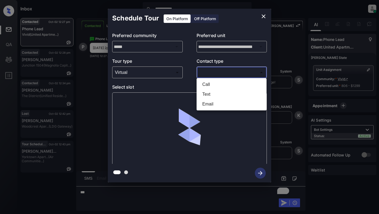
drag, startPoint x: 207, startPoint y: 74, endPoint x: 214, endPoint y: 75, distance: 7.4
click at [208, 75] on body "**********" at bounding box center [189, 107] width 379 height 214
drag, startPoint x: 206, startPoint y: 94, endPoint x: 211, endPoint y: 95, distance: 5.5
click at [206, 95] on li "Text" at bounding box center [231, 94] width 67 height 10
type input "****"
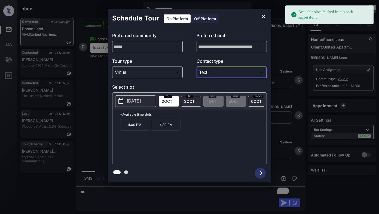
click at [131, 106] on button "[DATE]" at bounding box center [135, 100] width 41 height 11
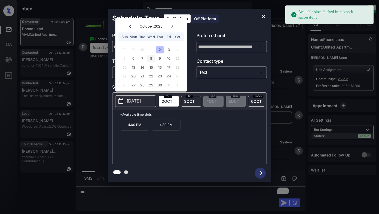
click at [151, 61] on div "8" at bounding box center [150, 58] width 7 height 7
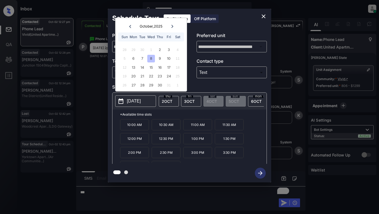
click at [132, 157] on p "2:00 PM" at bounding box center [134, 152] width 29 height 11
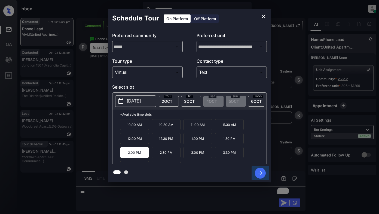
click at [261, 172] on icon "button" at bounding box center [260, 173] width 4 height 4
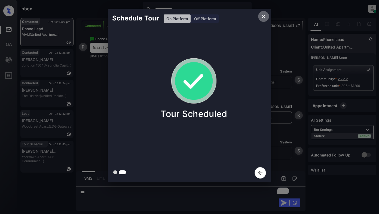
click at [262, 16] on icon "close" at bounding box center [263, 16] width 7 height 7
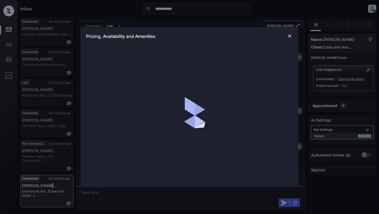
scroll to position [359, 0]
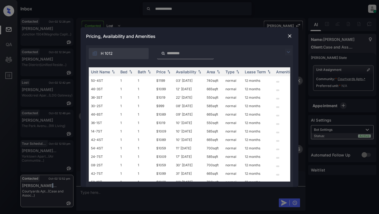
click at [289, 53] on img at bounding box center [288, 52] width 7 height 7
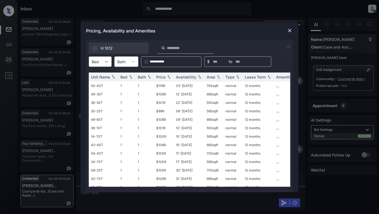
click at [108, 62] on icon at bounding box center [106, 61] width 5 height 5
click at [288, 28] on img at bounding box center [289, 30] width 5 height 5
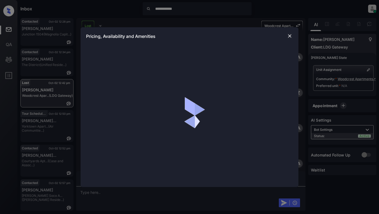
scroll to position [1062, 0]
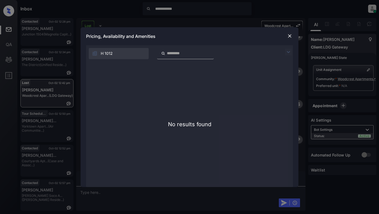
click at [290, 36] on img at bounding box center [289, 35] width 5 height 5
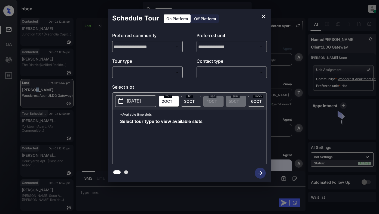
scroll to position [1035, 0]
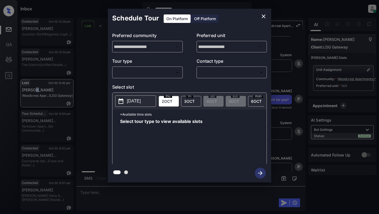
click at [157, 71] on body "**********" at bounding box center [189, 107] width 379 height 214
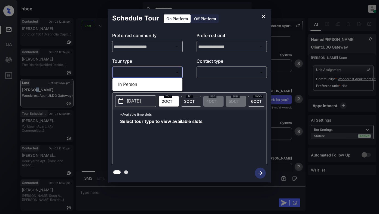
drag, startPoint x: 138, startPoint y: 82, endPoint x: 171, endPoint y: 78, distance: 33.0
click at [144, 82] on li "In Person" at bounding box center [147, 85] width 67 height 10
type input "********"
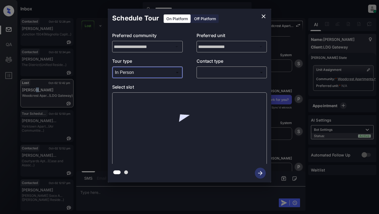
click at [211, 72] on body "**********" at bounding box center [189, 107] width 379 height 214
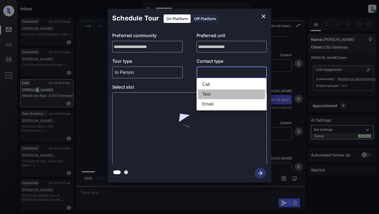
click at [209, 96] on li "Text" at bounding box center [231, 94] width 67 height 10
type input "****"
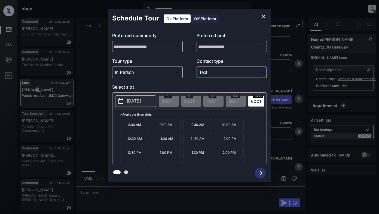
click at [264, 17] on icon "close" at bounding box center [263, 16] width 7 height 7
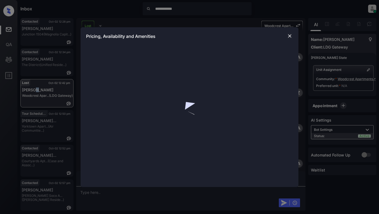
scroll to position [1035, 0]
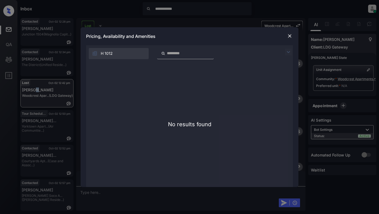
click at [291, 36] on img at bounding box center [289, 35] width 5 height 5
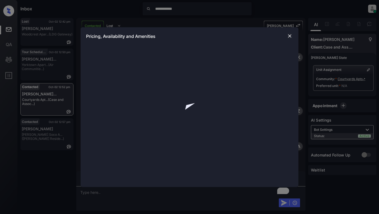
scroll to position [413, 0]
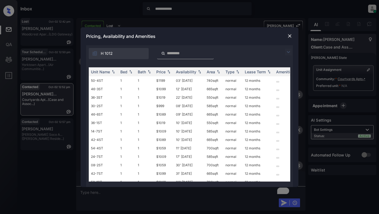
click at [288, 52] on img at bounding box center [288, 52] width 7 height 7
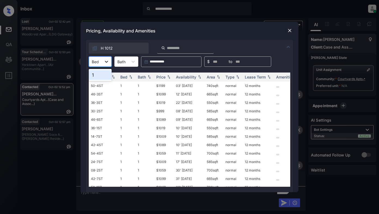
click at [106, 62] on icon at bounding box center [106, 61] width 5 height 5
click at [106, 61] on icon at bounding box center [106, 61] width 5 height 5
click at [346, 79] on div "**********" at bounding box center [189, 107] width 379 height 214
click at [289, 31] on img at bounding box center [289, 30] width 5 height 5
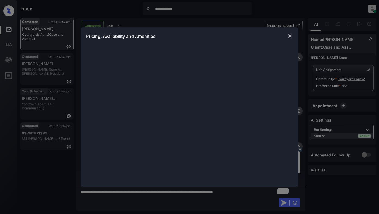
scroll to position [440, 0]
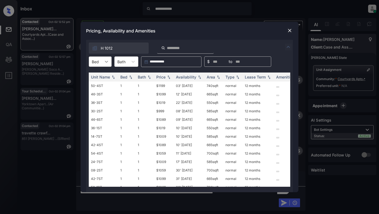
click at [106, 61] on icon at bounding box center [106, 61] width 5 height 5
click at [290, 30] on img at bounding box center [289, 30] width 5 height 5
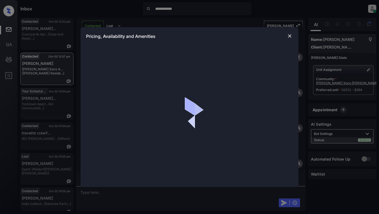
scroll to position [239, 0]
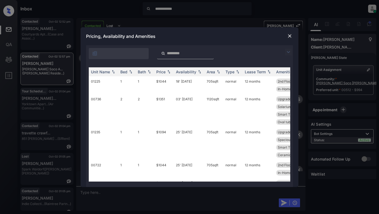
click at [289, 51] on img at bounding box center [288, 52] width 7 height 7
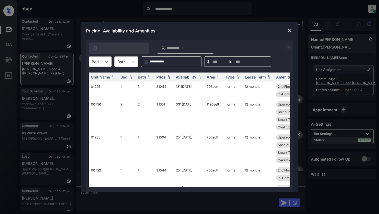
click at [105, 63] on icon at bounding box center [106, 61] width 5 height 5
drag, startPoint x: 98, startPoint y: 75, endPoint x: 105, endPoint y: 74, distance: 6.6
click at [99, 75] on div "1" at bounding box center [100, 75] width 23 height 10
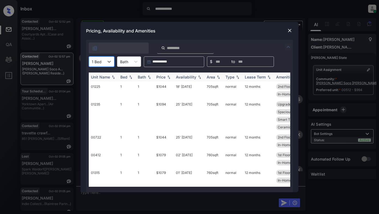
click at [164, 76] on div "Price" at bounding box center [160, 77] width 9 height 5
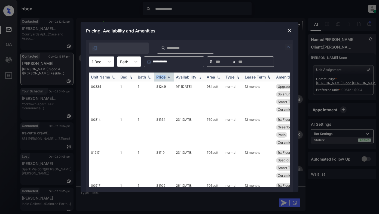
drag, startPoint x: 164, startPoint y: 76, endPoint x: 167, endPoint y: 74, distance: 3.4
click at [165, 75] on div "Price" at bounding box center [160, 77] width 9 height 5
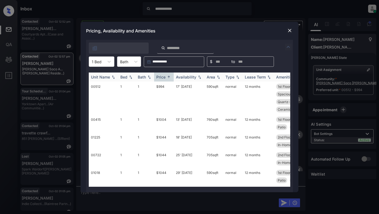
click at [188, 79] on th "Availability" at bounding box center [189, 76] width 31 height 9
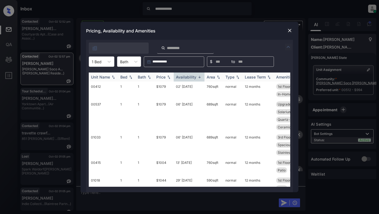
click at [188, 79] on div "Availability" at bounding box center [186, 77] width 20 height 5
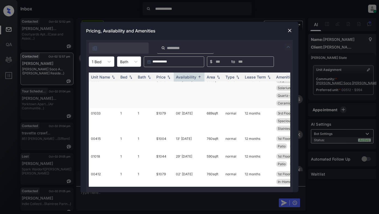
scroll to position [261, 0]
click at [160, 154] on td "$1044" at bounding box center [164, 160] width 20 height 18
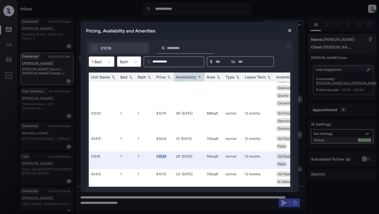
click at [289, 30] on img at bounding box center [289, 30] width 5 height 5
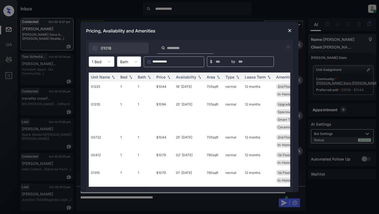
click at [288, 30] on img at bounding box center [289, 30] width 5 height 5
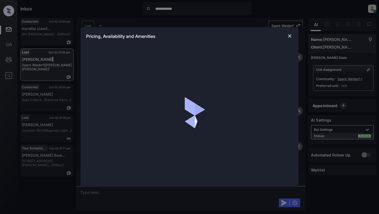
scroll to position [609, 0]
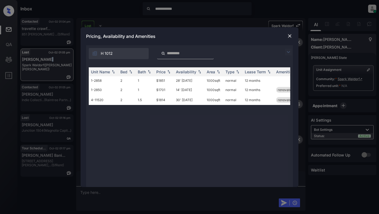
click at [288, 52] on img at bounding box center [288, 52] width 7 height 7
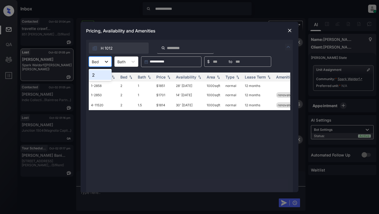
click at [104, 62] on icon at bounding box center [106, 61] width 5 height 5
click at [290, 29] on img at bounding box center [289, 30] width 5 height 5
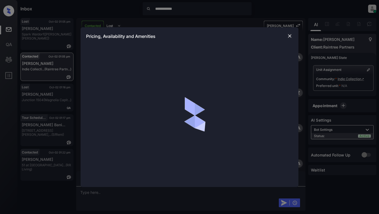
scroll to position [212, 0]
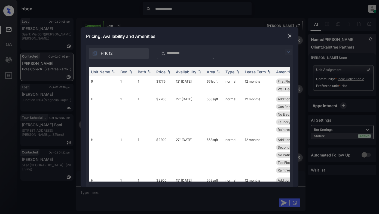
click at [289, 53] on img at bounding box center [288, 52] width 7 height 7
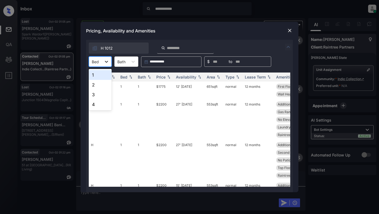
click at [105, 62] on icon at bounding box center [106, 61] width 5 height 5
click at [98, 73] on div "1" at bounding box center [100, 75] width 23 height 10
click at [162, 79] on th "Price" at bounding box center [164, 76] width 20 height 9
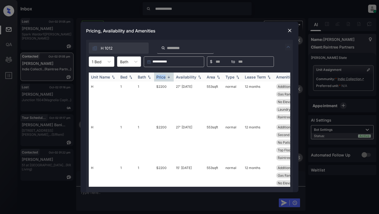
click at [162, 79] on th "Price" at bounding box center [164, 76] width 20 height 9
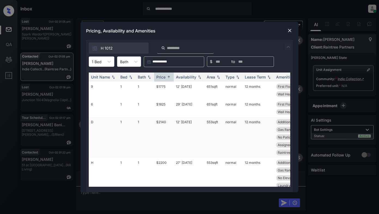
click at [162, 122] on td "$2140" at bounding box center [164, 137] width 20 height 41
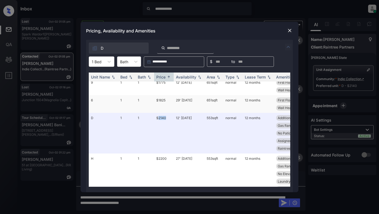
scroll to position [0, 0]
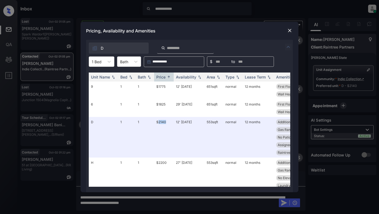
click at [291, 31] on img at bounding box center [289, 30] width 5 height 5
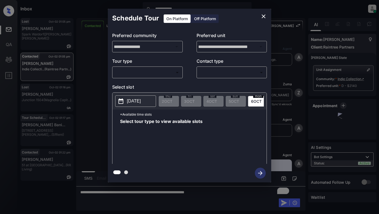
scroll to position [329, 0]
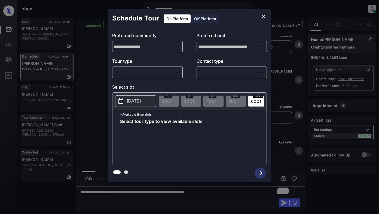
click at [160, 74] on body "**********" at bounding box center [189, 107] width 379 height 214
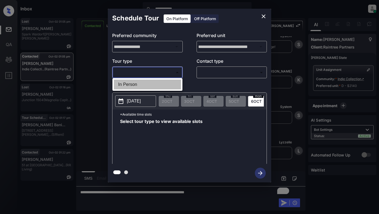
drag, startPoint x: 140, startPoint y: 84, endPoint x: 205, endPoint y: 71, distance: 66.5
click at [144, 84] on li "In Person" at bounding box center [147, 85] width 67 height 10
type input "********"
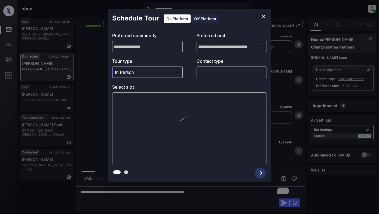
click at [215, 70] on body "**********" at bounding box center [189, 107] width 379 height 214
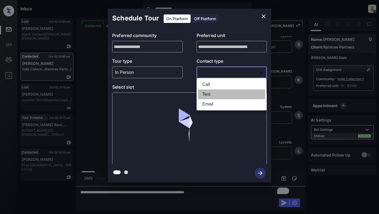
click at [208, 95] on li "Text" at bounding box center [231, 94] width 67 height 10
type input "****"
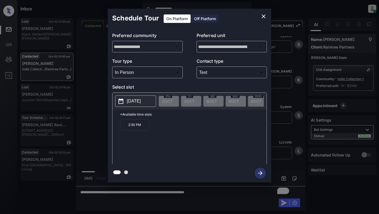
click at [139, 99] on p "[DATE]" at bounding box center [134, 101] width 14 height 7
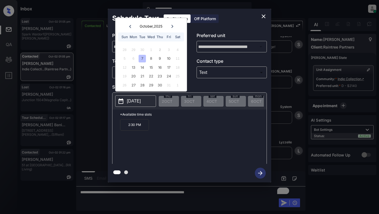
click at [143, 58] on div "7" at bounding box center [142, 58] width 7 height 7
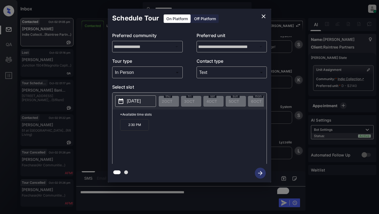
click at [131, 129] on p "2:30 PM" at bounding box center [134, 124] width 29 height 11
click at [140, 102] on p "[DATE]" at bounding box center [134, 101] width 14 height 7
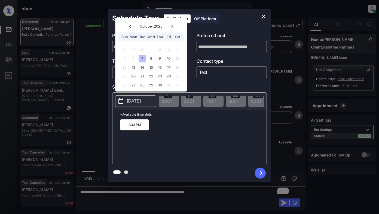
click at [142, 60] on div "7" at bounding box center [142, 58] width 7 height 7
click at [130, 27] on icon at bounding box center [130, 26] width 2 height 3
click at [173, 26] on icon at bounding box center [172, 26] width 3 height 3
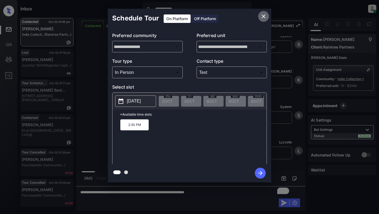
click at [263, 17] on icon "close" at bounding box center [264, 16] width 4 height 4
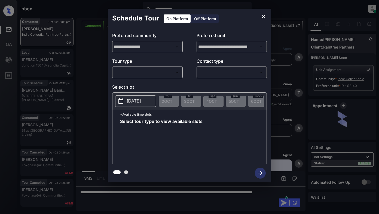
scroll to position [329, 0]
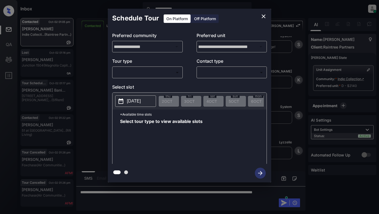
drag, startPoint x: 144, startPoint y: 101, endPoint x: 145, endPoint y: 97, distance: 4.1
click at [141, 101] on p "[DATE]" at bounding box center [134, 101] width 14 height 7
click at [196, 29] on div "**********" at bounding box center [189, 96] width 163 height 136
click at [155, 72] on body "**********" at bounding box center [189, 107] width 379 height 214
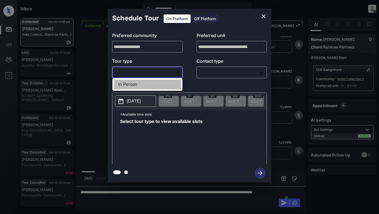
drag, startPoint x: 137, startPoint y: 85, endPoint x: 182, endPoint y: 72, distance: 47.0
click at [149, 82] on li "In Person" at bounding box center [147, 85] width 67 height 10
type input "********"
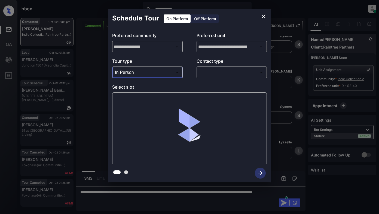
click at [211, 71] on body "**********" at bounding box center [189, 107] width 379 height 214
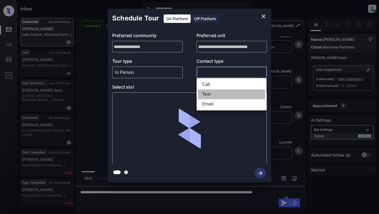
click at [208, 96] on li "Text" at bounding box center [231, 94] width 67 height 10
type input "****"
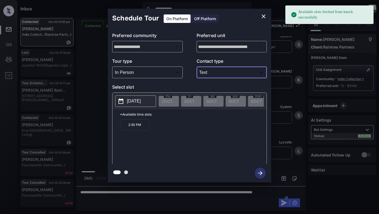
click at [263, 17] on icon "close" at bounding box center [264, 16] width 4 height 4
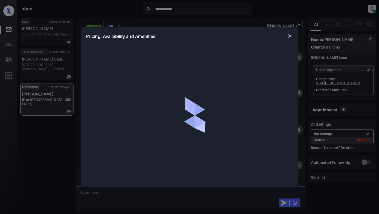
scroll to position [1100, 0]
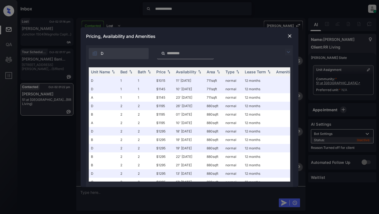
click at [290, 53] on img at bounding box center [288, 52] width 7 height 7
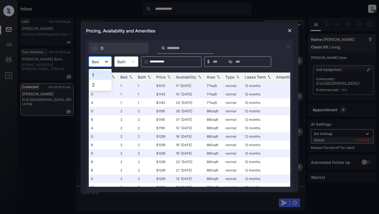
click at [108, 62] on icon at bounding box center [106, 61] width 5 height 5
click at [97, 86] on div "2" at bounding box center [100, 85] width 23 height 10
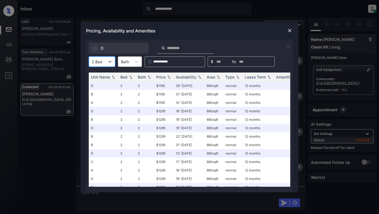
click at [287, 31] on img at bounding box center [289, 30] width 5 height 5
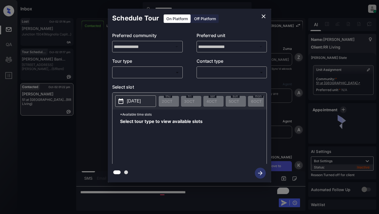
scroll to position [1400, 0]
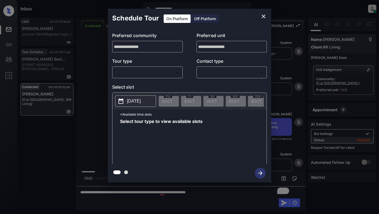
click at [159, 70] on body "**********" at bounding box center [189, 107] width 379 height 214
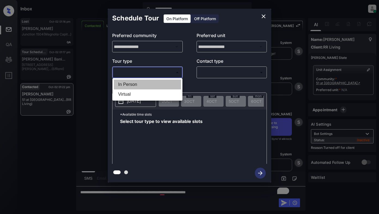
drag, startPoint x: 127, startPoint y: 83, endPoint x: 187, endPoint y: 73, distance: 60.8
click at [130, 83] on li "In Person" at bounding box center [147, 85] width 67 height 10
type input "********"
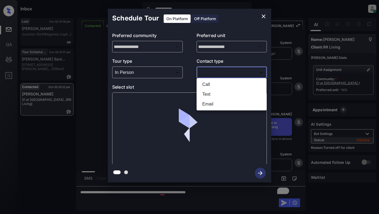
click at [215, 69] on body "**********" at bounding box center [189, 107] width 379 height 214
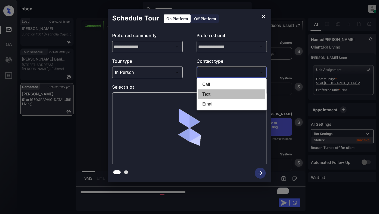
click at [209, 94] on li "Text" at bounding box center [231, 94] width 67 height 10
type input "****"
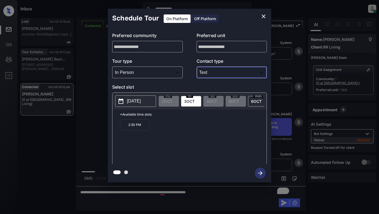
click at [264, 15] on icon "close" at bounding box center [263, 16] width 7 height 7
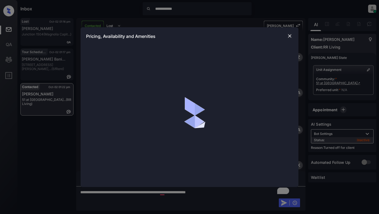
scroll to position [1400, 0]
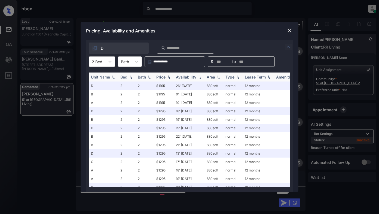
click at [166, 78] on img at bounding box center [168, 77] width 5 height 4
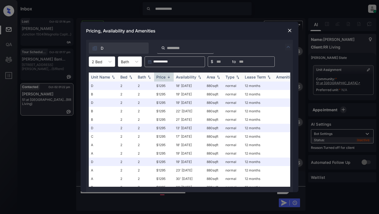
click at [168, 77] on img at bounding box center [168, 77] width 5 height 4
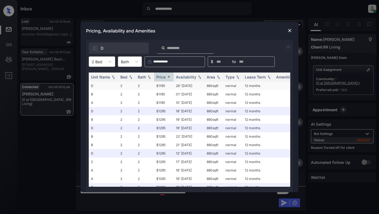
click at [157, 85] on td "$1195" at bounding box center [164, 85] width 20 height 8
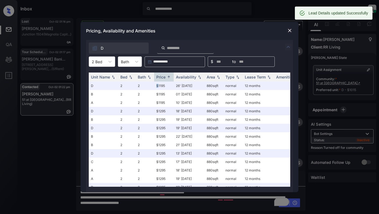
click at [290, 32] on img at bounding box center [289, 30] width 5 height 5
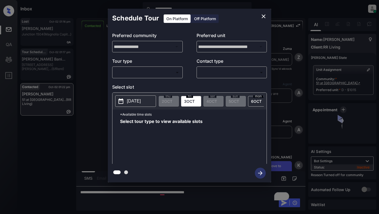
scroll to position [1408, 0]
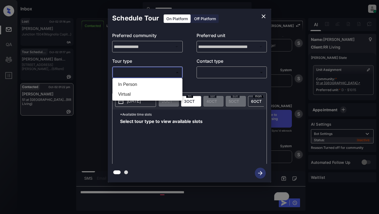
click at [153, 75] on body "**********" at bounding box center [189, 107] width 379 height 214
drag, startPoint x: 134, startPoint y: 84, endPoint x: 189, endPoint y: 79, distance: 54.7
click at [136, 84] on li "In Person" at bounding box center [147, 85] width 67 height 10
type input "********"
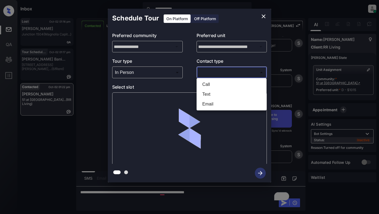
drag, startPoint x: 209, startPoint y: 75, endPoint x: 212, endPoint y: 75, distance: 3.3
click at [210, 75] on body "**********" at bounding box center [189, 107] width 379 height 214
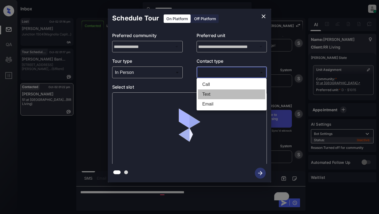
click at [211, 96] on li "Text" at bounding box center [231, 94] width 67 height 10
type input "****"
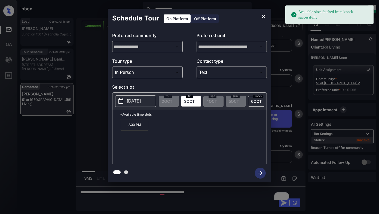
click at [129, 98] on p "[DATE]" at bounding box center [134, 101] width 14 height 7
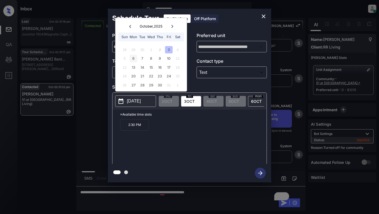
click at [136, 60] on div "6" at bounding box center [133, 58] width 7 height 7
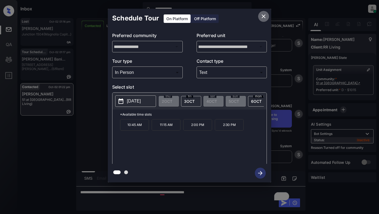
click at [264, 17] on icon "close" at bounding box center [264, 16] width 4 height 4
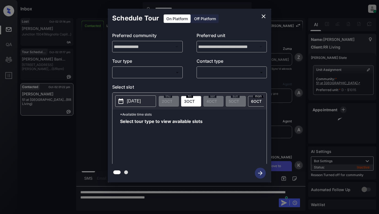
scroll to position [1408, 0]
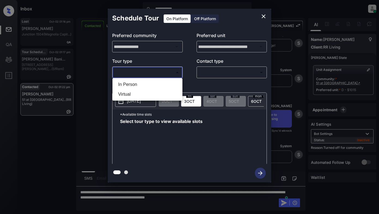
click at [164, 70] on body "**********" at bounding box center [189, 107] width 379 height 214
drag, startPoint x: 130, startPoint y: 86, endPoint x: 151, endPoint y: 81, distance: 21.8
click at [134, 86] on li "In Person" at bounding box center [147, 85] width 67 height 10
type input "********"
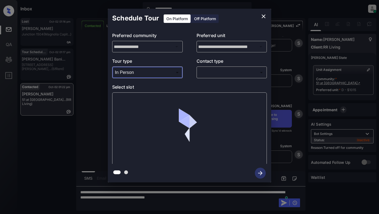
click at [203, 73] on body "**********" at bounding box center [189, 107] width 379 height 214
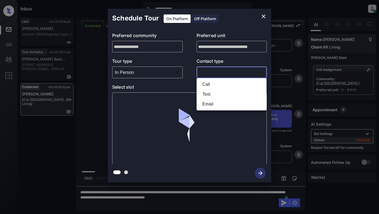
drag, startPoint x: 212, startPoint y: 94, endPoint x: 216, endPoint y: 94, distance: 3.3
click at [213, 95] on li "Text" at bounding box center [231, 94] width 67 height 10
type input "****"
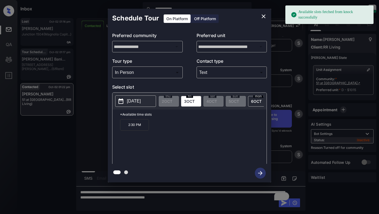
click at [136, 100] on p "2025-10-03" at bounding box center [134, 101] width 14 height 7
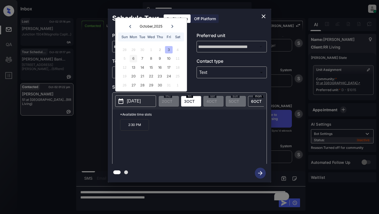
click at [134, 57] on div "6" at bounding box center [133, 58] width 7 height 7
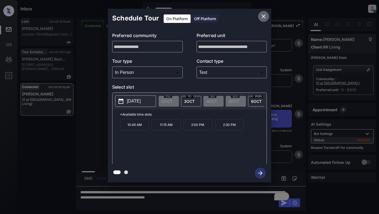
click at [263, 14] on icon "close" at bounding box center [263, 16] width 7 height 7
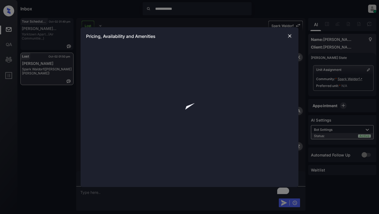
scroll to position [1145, 0]
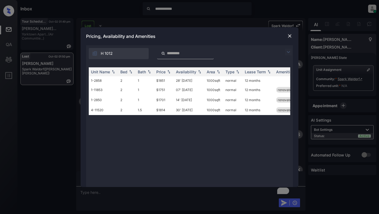
click at [288, 51] on img at bounding box center [288, 52] width 7 height 7
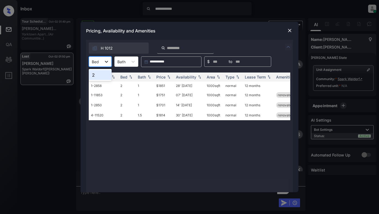
drag, startPoint x: 105, startPoint y: 62, endPoint x: 109, endPoint y: 62, distance: 4.6
click at [106, 62] on icon at bounding box center [106, 61] width 5 height 5
click at [100, 74] on div "2" at bounding box center [100, 75] width 23 height 10
click at [162, 77] on div "Price" at bounding box center [160, 77] width 9 height 5
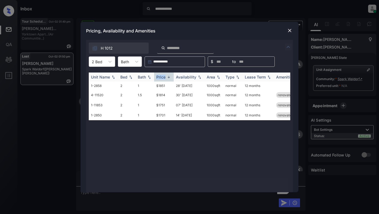
click at [162, 77] on div "Price" at bounding box center [160, 77] width 9 height 5
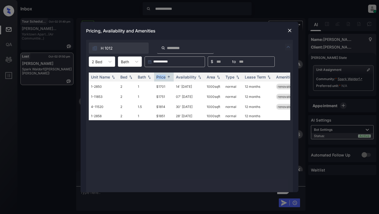
click at [291, 32] on img at bounding box center [289, 30] width 5 height 5
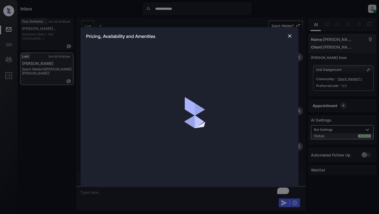
scroll to position [628, 0]
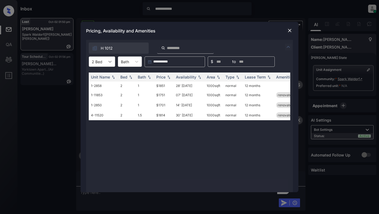
click at [111, 60] on icon at bounding box center [109, 61] width 5 height 5
click at [105, 77] on div "2" at bounding box center [102, 75] width 26 height 10
click at [165, 78] on div "Price" at bounding box center [160, 77] width 9 height 5
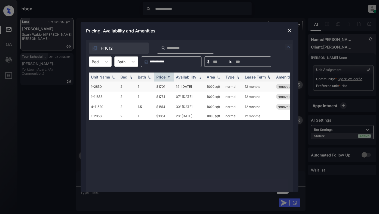
click at [161, 88] on td "$1701" at bounding box center [164, 86] width 20 height 10
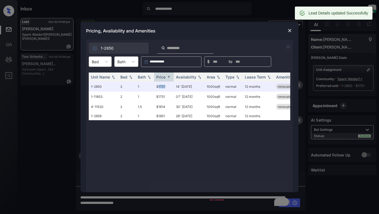
click at [290, 31] on img at bounding box center [289, 30] width 5 height 5
